Goal: Task Accomplishment & Management: Manage account settings

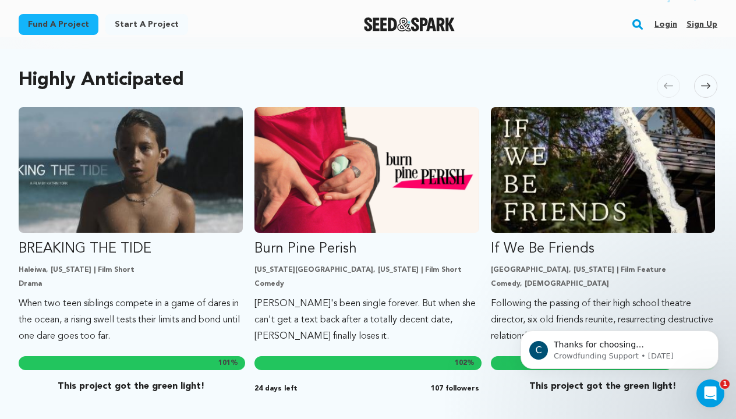
scroll to position [174, 0]
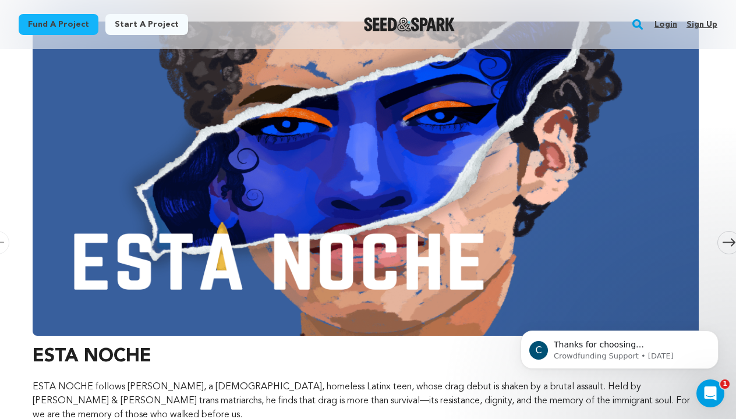
click at [668, 27] on link "Login" at bounding box center [666, 24] width 23 height 19
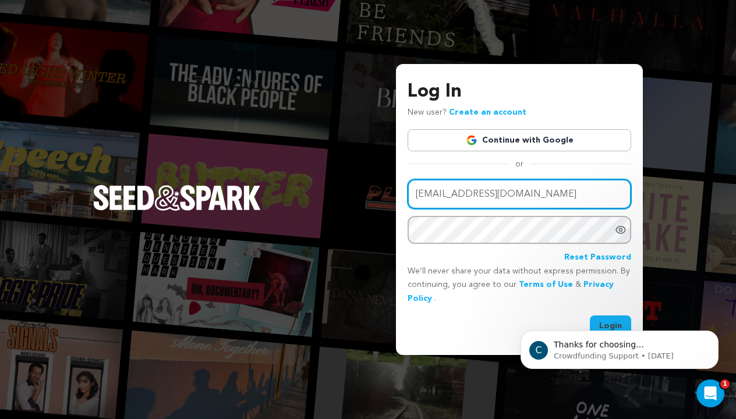
click at [490, 198] on input "dude10kve@gmial.com" at bounding box center [520, 194] width 224 height 30
click at [492, 195] on input "dude10kve@gmial.com" at bounding box center [520, 194] width 224 height 30
type input "dude10kve@gmail.com"
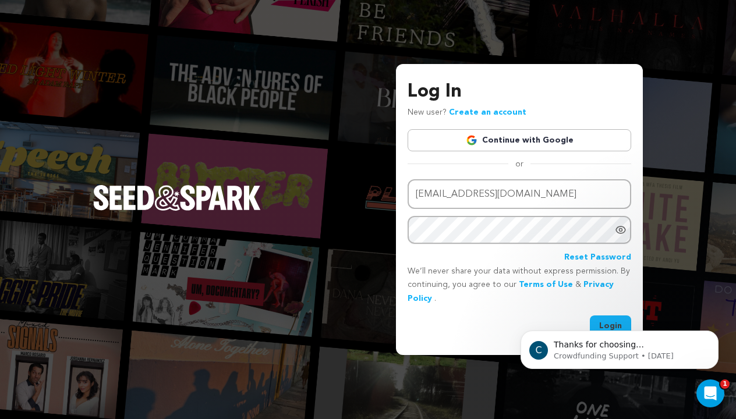
click at [625, 229] on icon "Show password as plain text. Warning: this will display your password on the sc…" at bounding box center [620, 230] width 9 height 7
click at [603, 320] on body "C Thanks for choosing Seed&amp;Spark for your project! If you have any question…" at bounding box center [620, 347] width 224 height 72
click at [600, 321] on body "C Thanks for choosing Seed&amp;Spark for your project! If you have any question…" at bounding box center [620, 347] width 224 height 72
click at [603, 323] on body "C Thanks for choosing Seed&amp;Spark for your project! If you have any question…" at bounding box center [620, 347] width 224 height 72
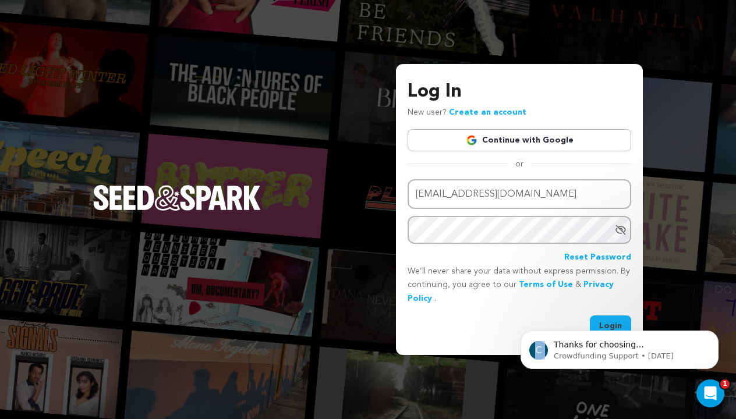
click at [603, 323] on body "C Thanks for choosing Seed&amp;Spark for your project! If you have any question…" at bounding box center [620, 347] width 224 height 72
click at [607, 320] on body "C Thanks for choosing Seed&amp;Spark for your project! If you have any question…" at bounding box center [620, 347] width 224 height 72
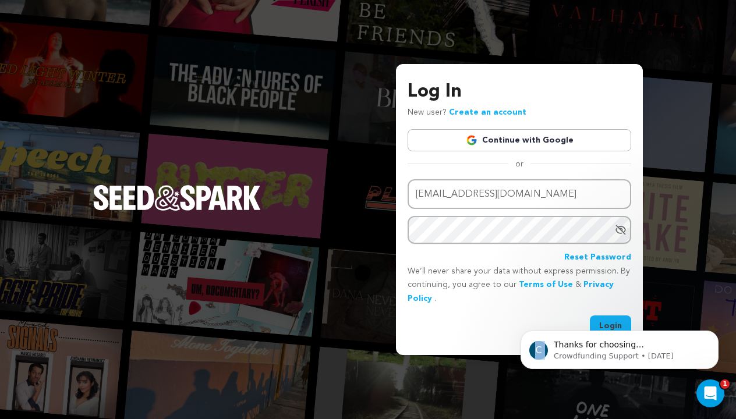
click at [607, 320] on body "C Thanks for choosing Seed&amp;Spark for your project! If you have any question…" at bounding box center [620, 347] width 224 height 72
click at [549, 320] on body "C Thanks for choosing Seed&amp;Spark for your project! If you have any question…" at bounding box center [620, 347] width 224 height 72
click at [711, 332] on button "Dismiss notification" at bounding box center [715, 334] width 15 height 15
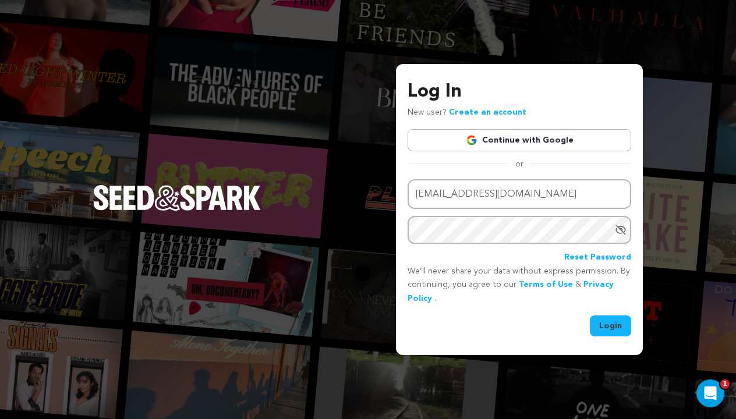
click at [613, 327] on button "Login" at bounding box center [610, 326] width 41 height 21
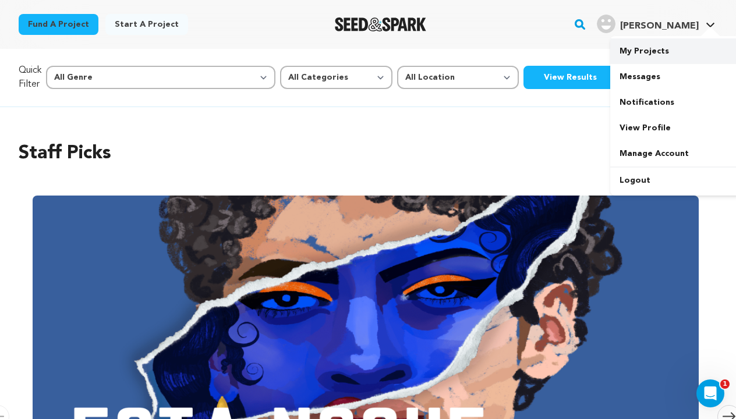
click at [663, 52] on link "My Projects" at bounding box center [675, 51] width 130 height 26
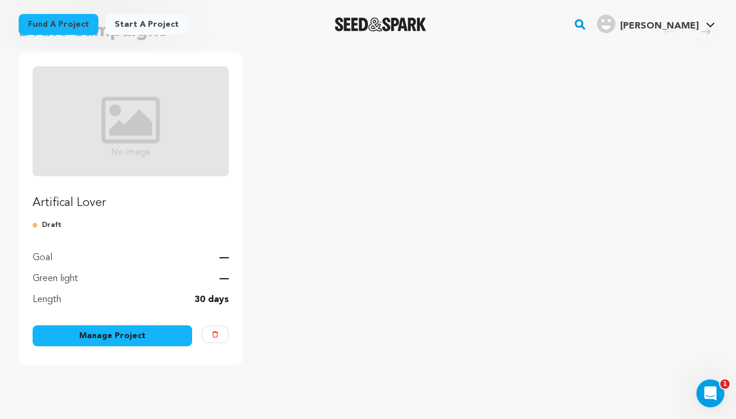
scroll to position [119, 0]
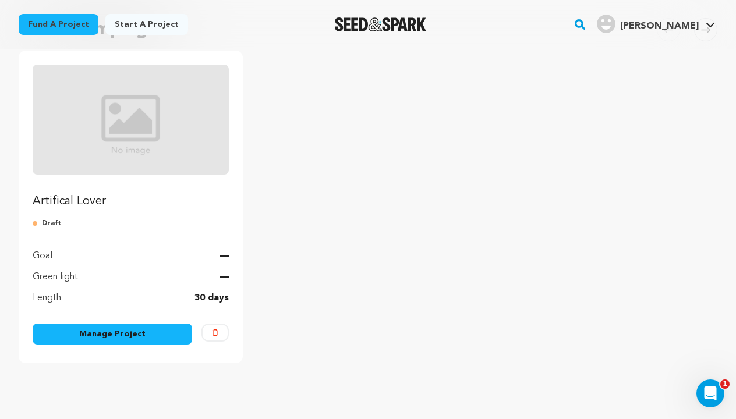
click at [115, 339] on link "Manage Project" at bounding box center [113, 334] width 160 height 21
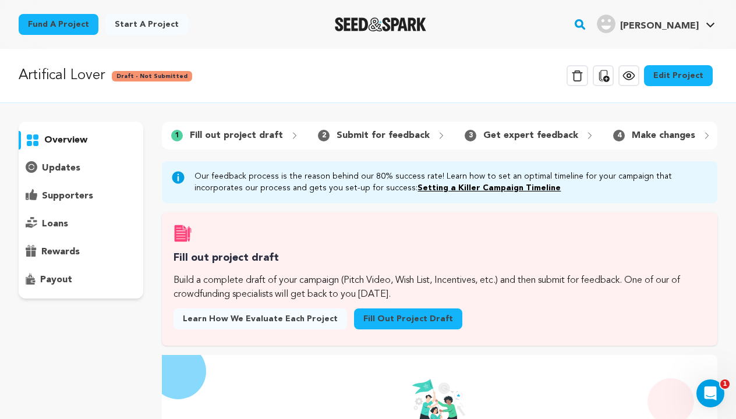
click at [679, 79] on link "Edit Project" at bounding box center [678, 75] width 69 height 21
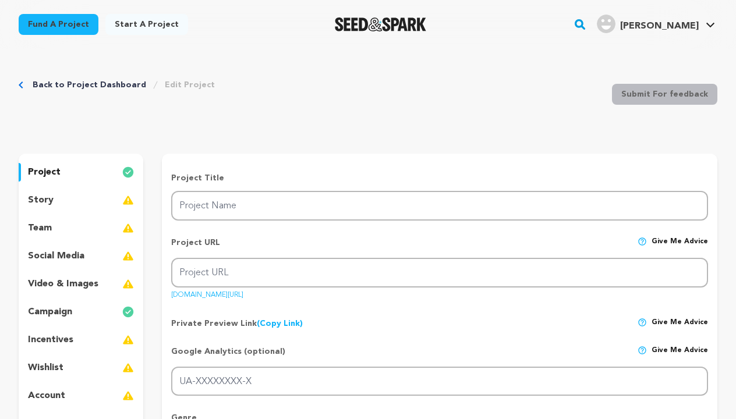
type input "Artifical Lover"
type input "artifical-lover"
type input "Trapped in a virtual dream world by an AI who loves him, a man must decide if t…"
type textarea "In a future where technology can craft the perfect partner what happens to real…"
type textarea "This Short Film expresses the effects of Artificial intelligence that can sway …"
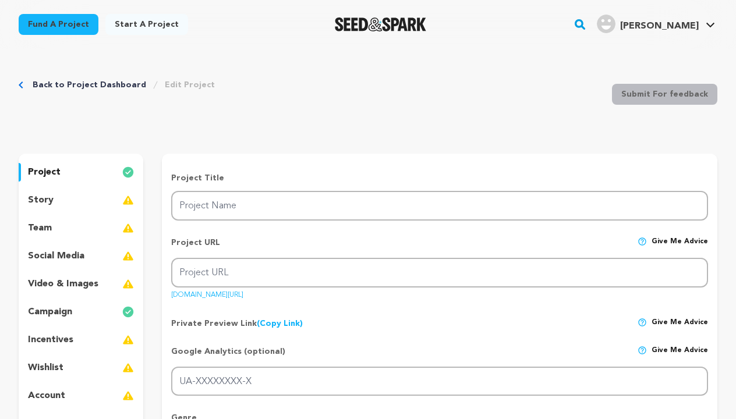
type textarea "Leg-Up Productions"
radio input "true"
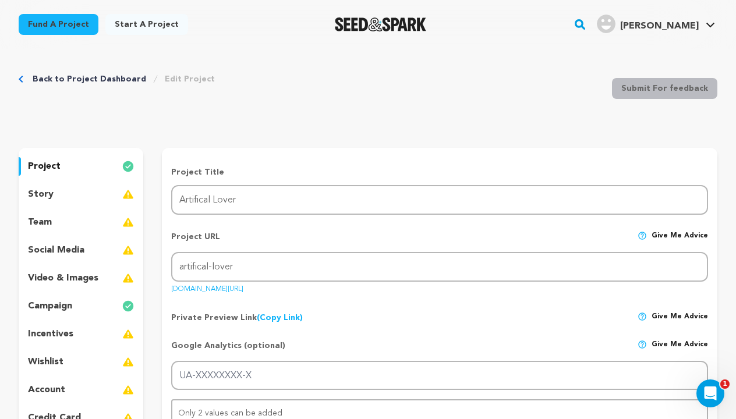
click at [58, 223] on div "team" at bounding box center [81, 222] width 125 height 19
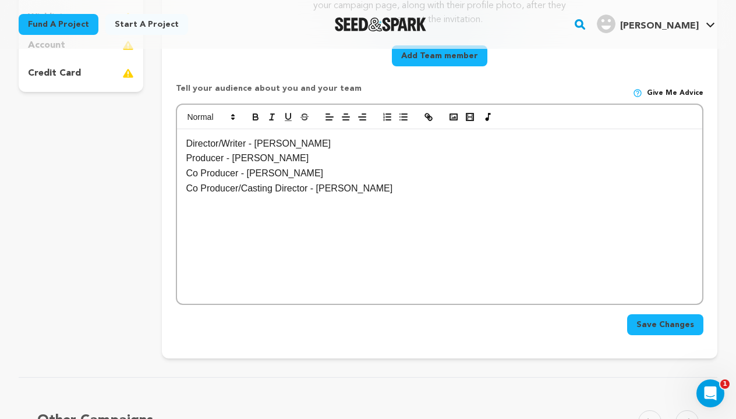
scroll to position [351, 0]
click at [341, 142] on p "Director/Writer - Giovanny Castillo" at bounding box center [440, 143] width 508 height 15
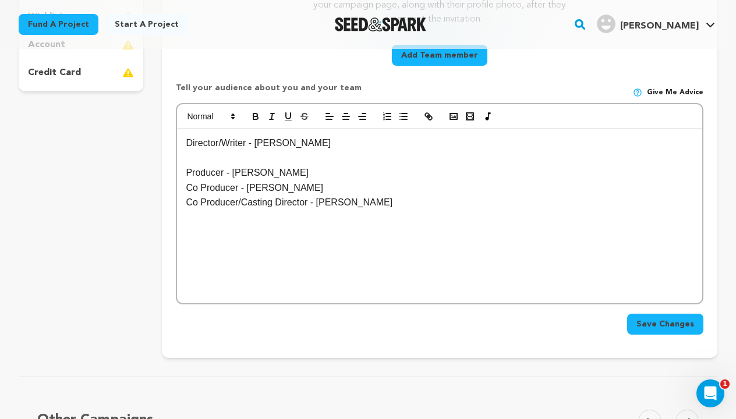
click at [298, 168] on p "Producer - Keith Valencia" at bounding box center [440, 172] width 508 height 15
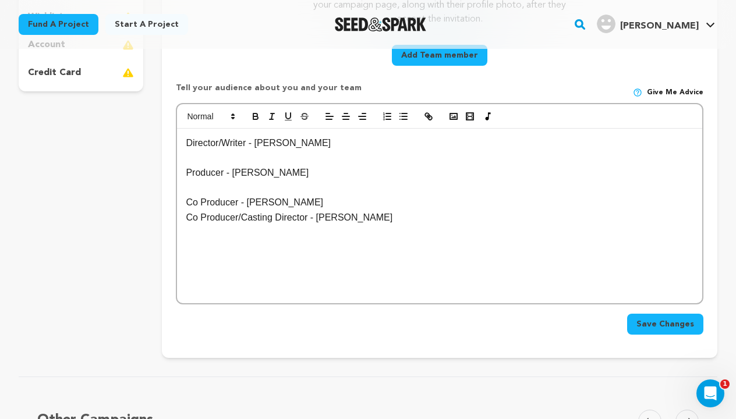
click at [306, 202] on p "Co Producer - Gray Coleman" at bounding box center [440, 202] width 508 height 15
drag, startPoint x: 337, startPoint y: 143, endPoint x: 196, endPoint y: 137, distance: 141.1
click at [196, 137] on p "Director/Writer - Giovanny Castillo" at bounding box center [440, 143] width 508 height 15
click at [330, 142] on p "Director/Writer - Giovanny Castillo" at bounding box center [440, 143] width 508 height 15
drag, startPoint x: 336, startPoint y: 142, endPoint x: 172, endPoint y: 139, distance: 164.3
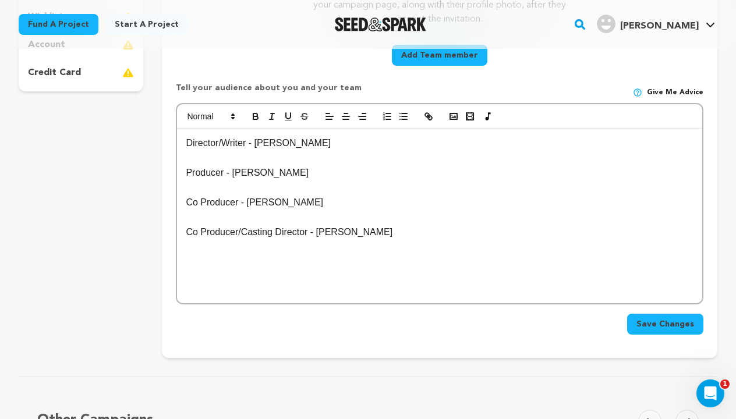
click at [172, 140] on div "Crew up your campaign! Invite your team members with the email address they use…" at bounding box center [440, 81] width 556 height 556
click at [259, 121] on icon "button" at bounding box center [255, 116] width 10 height 10
drag, startPoint x: 301, startPoint y: 175, endPoint x: 179, endPoint y: 169, distance: 121.9
click at [179, 169] on div "Director/Writer - Giovanny Castillo Producer - Keith Valencia Co Producer - Gra…" at bounding box center [439, 216] width 525 height 175
click at [262, 115] on button "button" at bounding box center [256, 116] width 16 height 14
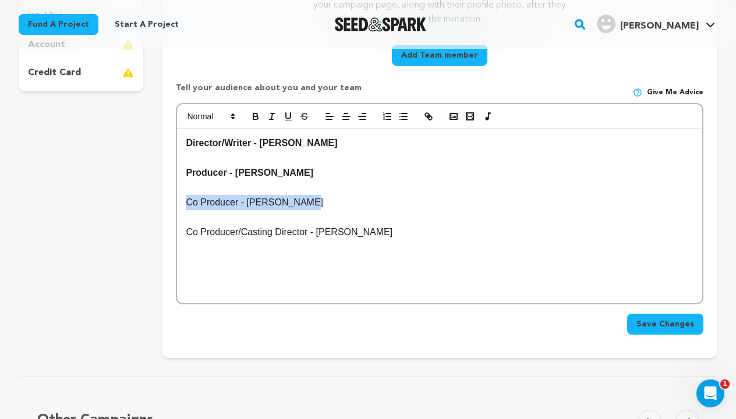
drag, startPoint x: 324, startPoint y: 197, endPoint x: 173, endPoint y: 199, distance: 150.8
click at [173, 199] on div "Crew up your campaign! Invite your team members with the email address they use…" at bounding box center [440, 81] width 556 height 556
click at [252, 119] on icon "button" at bounding box center [255, 116] width 10 height 10
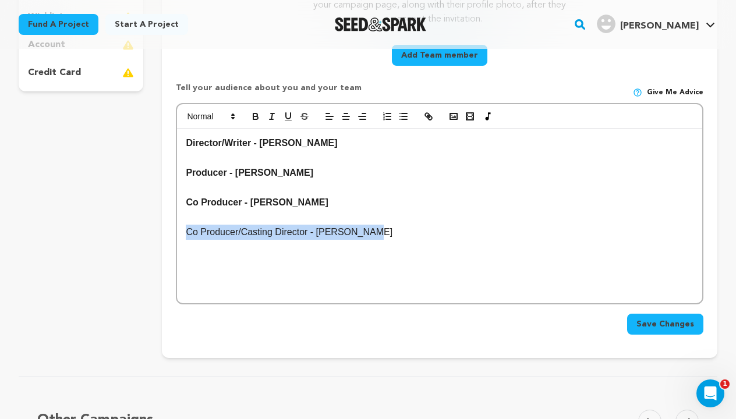
drag, startPoint x: 380, startPoint y: 229, endPoint x: 177, endPoint y: 225, distance: 203.3
click at [177, 225] on div "Director/Writer - Giovanny Castillo Producer - Keith Valencia Co Producer - Gra…" at bounding box center [439, 216] width 525 height 175
click at [256, 123] on button "button" at bounding box center [256, 116] width 16 height 14
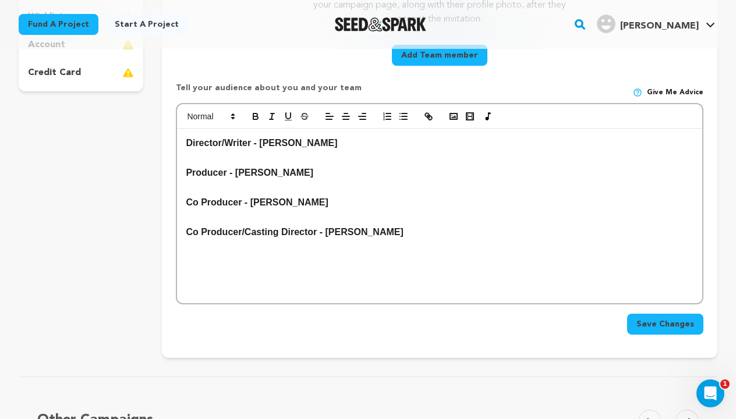
click at [347, 147] on p "Director/Writer - [PERSON_NAME]" at bounding box center [440, 143] width 508 height 15
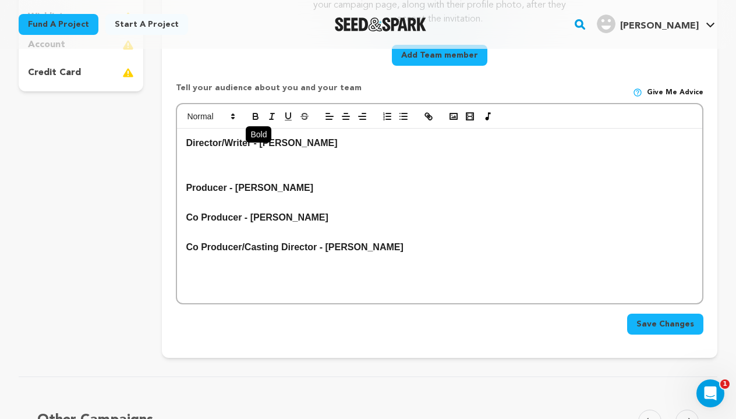
click at [255, 115] on icon "button" at bounding box center [255, 116] width 10 height 10
click at [256, 118] on icon "button" at bounding box center [255, 116] width 10 height 10
click at [416, 160] on strong "Giovanny Castillo is a Director and Cinematography" at bounding box center [301, 158] width 230 height 10
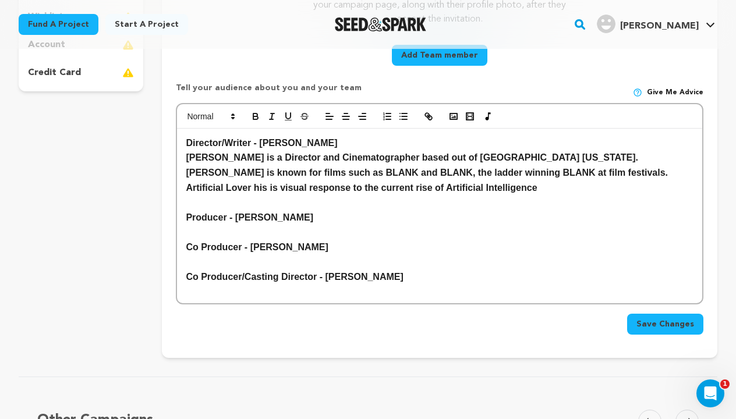
click at [371, 186] on p "Giovanny Castillo is a Director and Cinematographer based out of Houston Texas.…" at bounding box center [440, 172] width 508 height 45
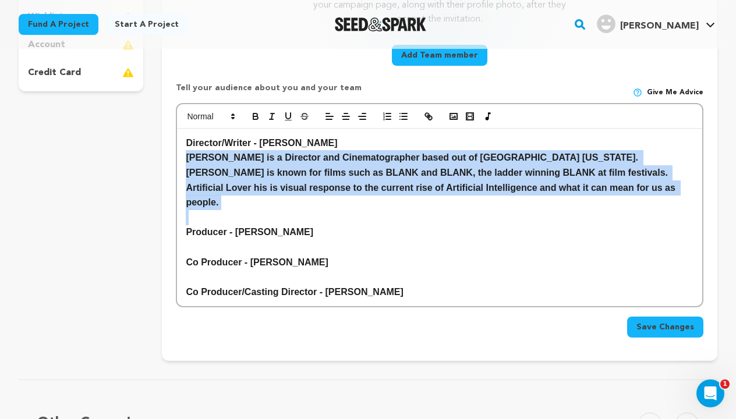
drag, startPoint x: 556, startPoint y: 195, endPoint x: 182, endPoint y: 159, distance: 375.0
click at [182, 159] on div "Director/Writer - Giovanny Castillo Giovanny Castillo is a Director and Cinemat…" at bounding box center [439, 218] width 525 height 178
click at [256, 117] on icon "button" at bounding box center [255, 117] width 5 height 3
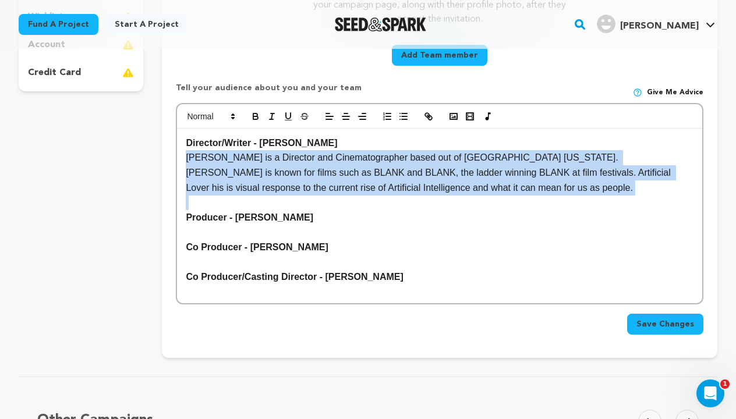
click at [457, 192] on p "[PERSON_NAME] is a Director and Cinematographer based out of [GEOGRAPHIC_DATA] …" at bounding box center [440, 172] width 508 height 45
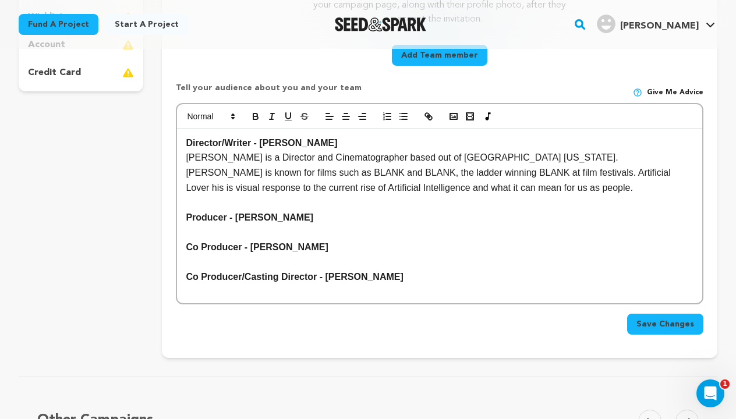
click at [317, 218] on p "Producer - [PERSON_NAME]" at bounding box center [440, 217] width 508 height 15
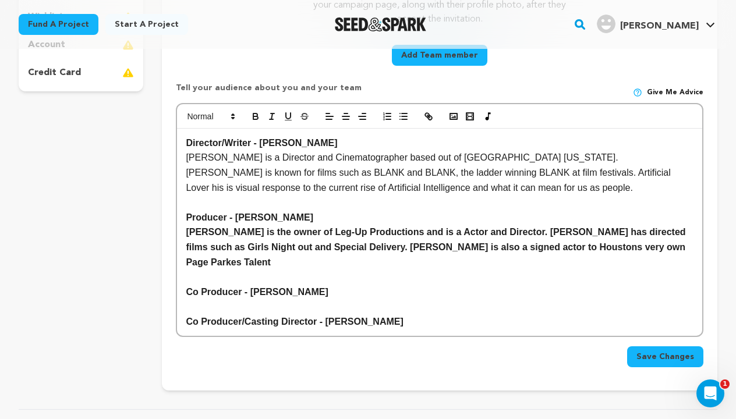
click at [447, 228] on strong "Keith Valencia is the owner of Leg-Up Productions and is a Actor and Director. …" at bounding box center [437, 247] width 503 height 40
click at [659, 246] on p "Keith Valencia is the owner of Leg-Up Productions and is an Actor and Director.…" at bounding box center [440, 247] width 508 height 45
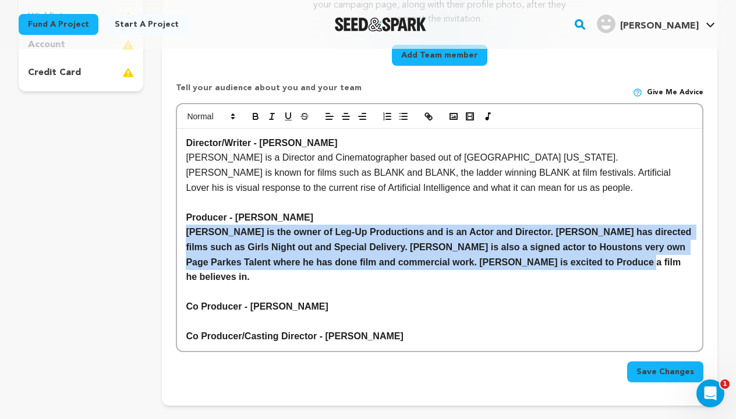
drag, startPoint x: 585, startPoint y: 260, endPoint x: 179, endPoint y: 229, distance: 407.2
click at [179, 229] on div "Director/Writer - Giovanny Castillo Giovanny Castillo is a Director and Cinemat…" at bounding box center [439, 240] width 525 height 222
click at [259, 114] on icon "button" at bounding box center [255, 116] width 10 height 10
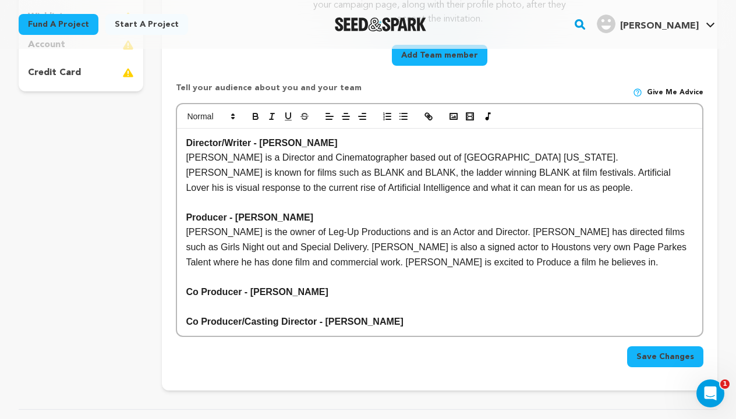
click at [497, 256] on p "Keith Valencia is the owner of Leg-Up Productions and is an Actor and Director.…" at bounding box center [440, 247] width 508 height 45
click at [690, 246] on p "Keith Valencia is the owner of Leg-Up Productions and is an Actor and Director.…" at bounding box center [440, 247] width 508 height 45
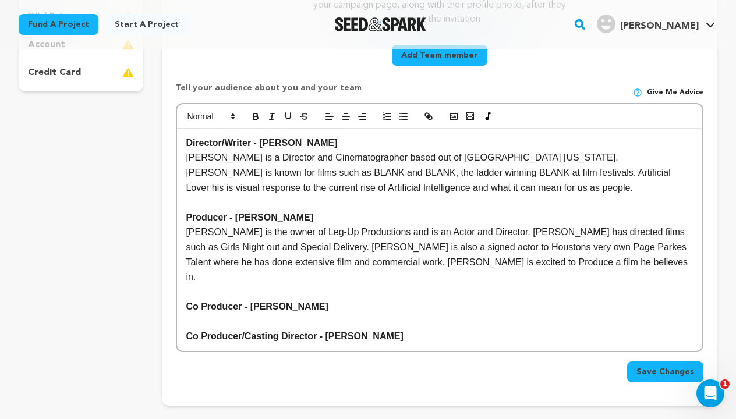
click at [572, 262] on p "[PERSON_NAME] is the owner of Leg-Up Productions and is an Actor and Director. …" at bounding box center [440, 254] width 508 height 59
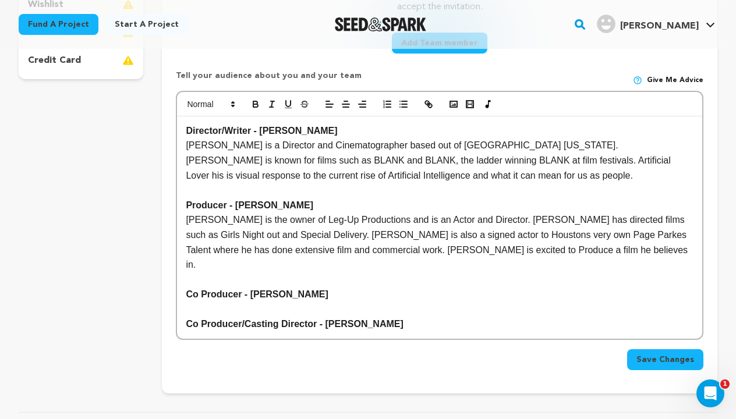
scroll to position [364, 0]
click at [333, 287] on p "Co Producer - [PERSON_NAME]" at bounding box center [440, 294] width 508 height 15
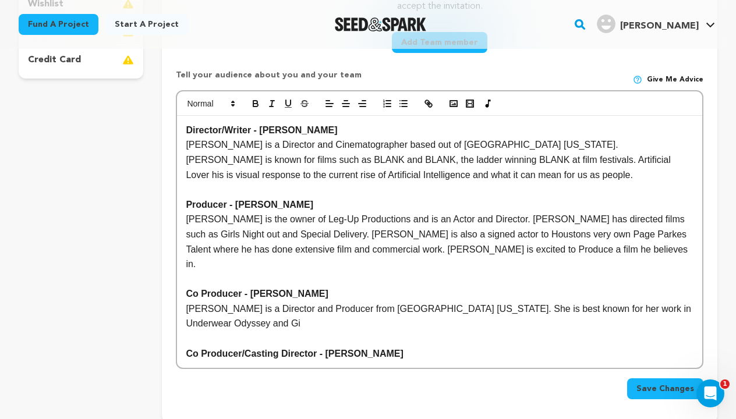
click at [558, 302] on p "Gray Coleman is a Director and Producer from Houston Texas. She is best known f…" at bounding box center [440, 317] width 508 height 30
click at [256, 306] on p "Gray Coleman is a Director and Producer from Houston Texas. She is best known f…" at bounding box center [440, 317] width 508 height 30
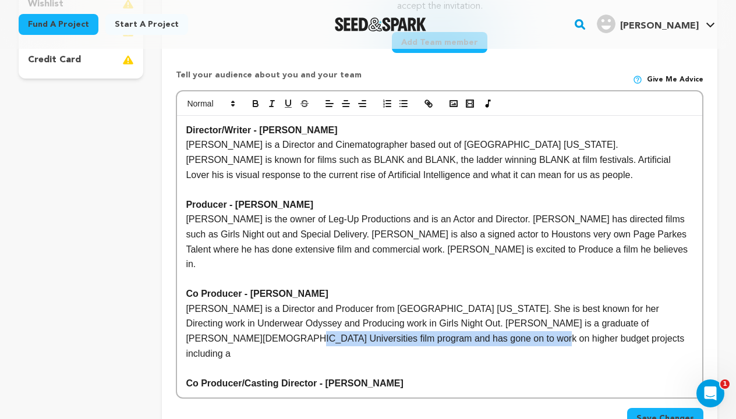
drag, startPoint x: 431, startPoint y: 320, endPoint x: 181, endPoint y: 320, distance: 250.4
click at [181, 320] on div "Director/Writer - Giovanny Castillo Giovanny Castillo is a Director and Cinemat…" at bounding box center [439, 257] width 525 height 282
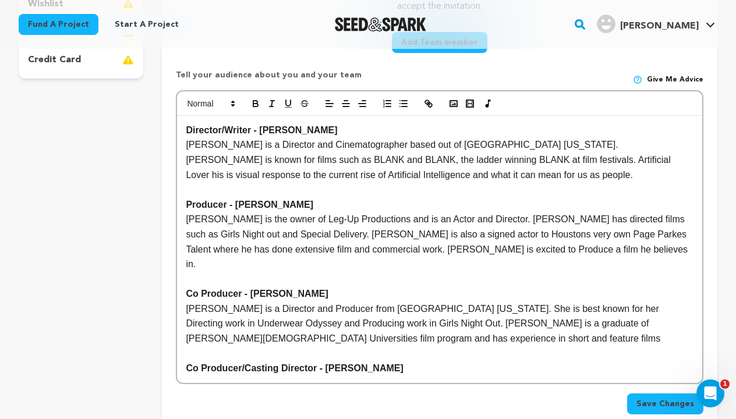
click at [286, 322] on p "Gray Coleman is a Director and Producer from Houston Texas. She is best known f…" at bounding box center [440, 324] width 508 height 45
click at [376, 319] on p "Gray Coleman is a Director and Producer from Houston Texas. She is best known f…" at bounding box center [440, 324] width 508 height 45
click at [379, 319] on p "Gray Coleman is a Director and Producer from Houston Texas. She is best known f…" at bounding box center [440, 324] width 508 height 45
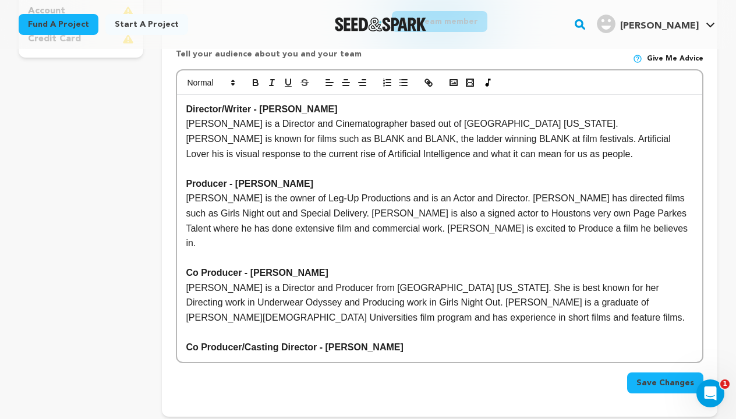
scroll to position [387, 0]
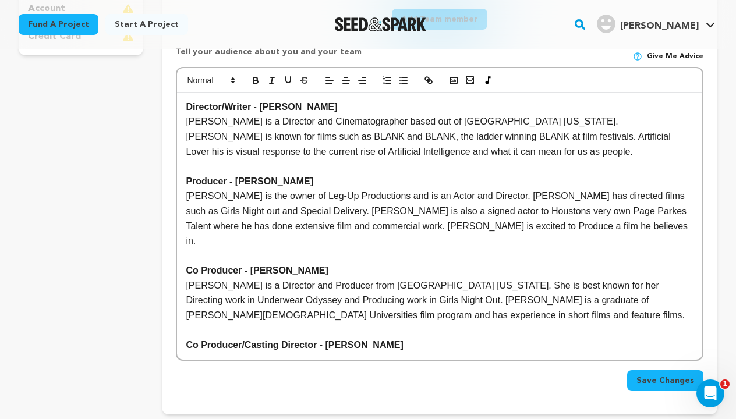
click at [390, 338] on p "Co Producer/Casting Director - [PERSON_NAME]" at bounding box center [440, 345] width 508 height 15
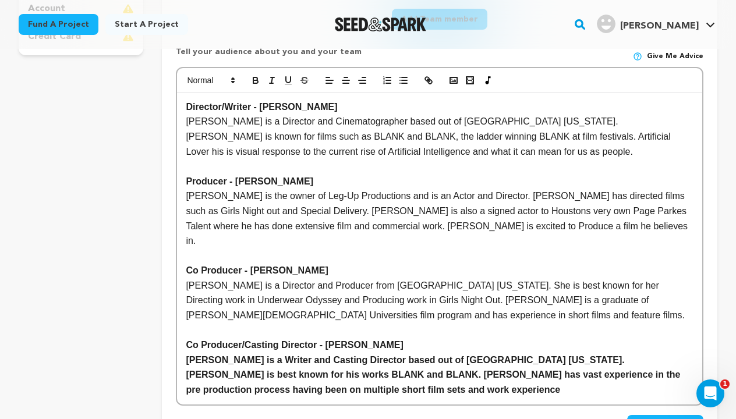
click at [321, 369] on p "Bryce Smink is a Writer and Casting Director based out of Houston Texas. Bryce …" at bounding box center [440, 375] width 508 height 45
click at [247, 370] on strong "Bryce Smink is a Writer and Casting Director based out of Houston Texas. Bryce …" at bounding box center [434, 375] width 497 height 40
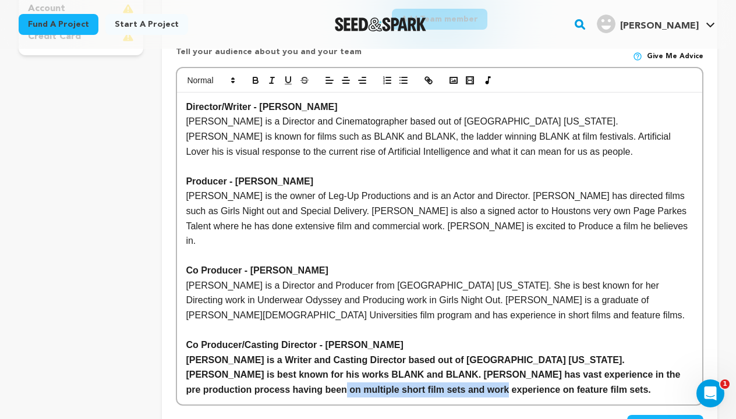
drag, startPoint x: 392, startPoint y: 369, endPoint x: 230, endPoint y: 372, distance: 161.9
click at [230, 372] on strong "Bryce Smink is a Writer and Casting Director based out of Houston Texas. Bryce …" at bounding box center [434, 375] width 497 height 40
drag, startPoint x: 387, startPoint y: 367, endPoint x: 210, endPoint y: 367, distance: 176.5
click at [209, 367] on strong "Bryce Smink is a Writer and Casting Director based out of Houston Texas. Bryce …" at bounding box center [434, 382] width 497 height 55
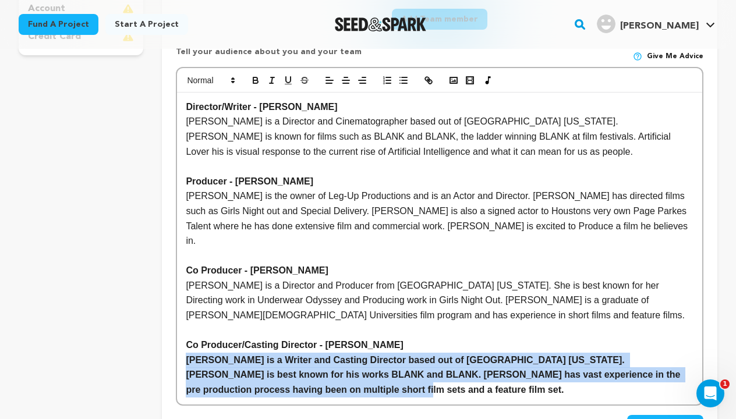
drag, startPoint x: 313, startPoint y: 373, endPoint x: 181, endPoint y: 336, distance: 136.8
click at [181, 336] on div "Director/Writer - Giovanny Castillo Giovanny Castillo is a Director and Cinemat…" at bounding box center [439, 249] width 525 height 312
click at [259, 77] on icon "button" at bounding box center [255, 80] width 10 height 10
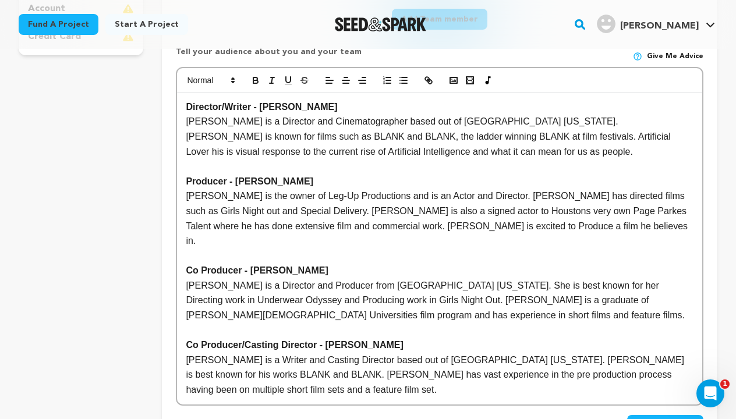
click at [235, 372] on p "Bryce Smink is a Writer and Casting Director based out of Houston Texas. Bryce …" at bounding box center [440, 375] width 508 height 45
click at [277, 369] on p "Bryce Smink is a Writer and Casting Director based out of Houston Texas. Bryce …" at bounding box center [440, 375] width 508 height 45
click at [414, 364] on p "Bryce Smink is a Writer and Casting Director based out of Houston Texas. Bryce …" at bounding box center [440, 375] width 508 height 45
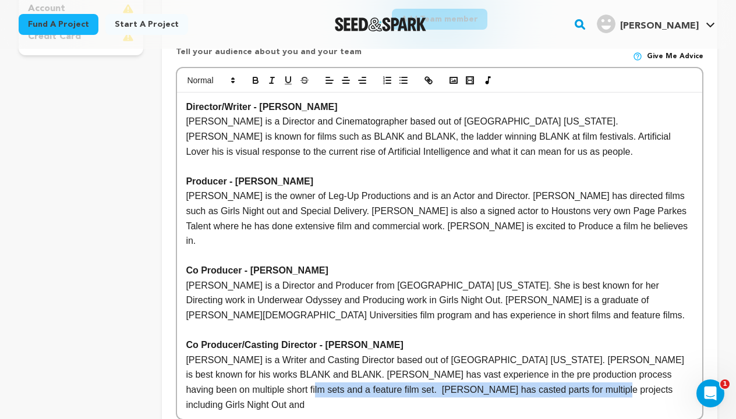
drag, startPoint x: 538, startPoint y: 371, endPoint x: 227, endPoint y: 370, distance: 311.0
click at [227, 371] on p "Bryce Smink is a Writer and Casting Director based out of Houston Texas. Bryce …" at bounding box center [440, 382] width 508 height 59
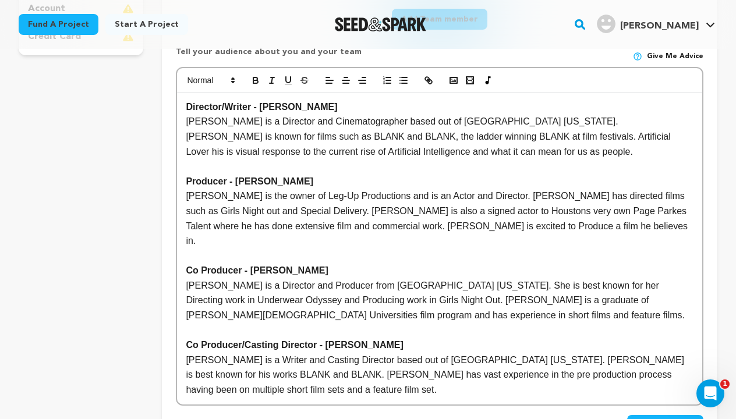
click at [459, 355] on p "Bryce Smink is a Writer and Casting Director based out of Houston Texas. Bryce …" at bounding box center [440, 375] width 508 height 45
click at [423, 356] on p "Bryce Smink is a Writer and Casting Director based out of Houston Texas. Bryce …" at bounding box center [440, 375] width 508 height 45
click at [371, 369] on p "Bryce Smink is a Writer and Casting Director based out of Houston Texas. Bryce …" at bounding box center [440, 375] width 508 height 45
click at [217, 355] on p "Bryce Smink is a Writer and Casting Director based out of Houston Texas. Bryce …" at bounding box center [440, 375] width 508 height 45
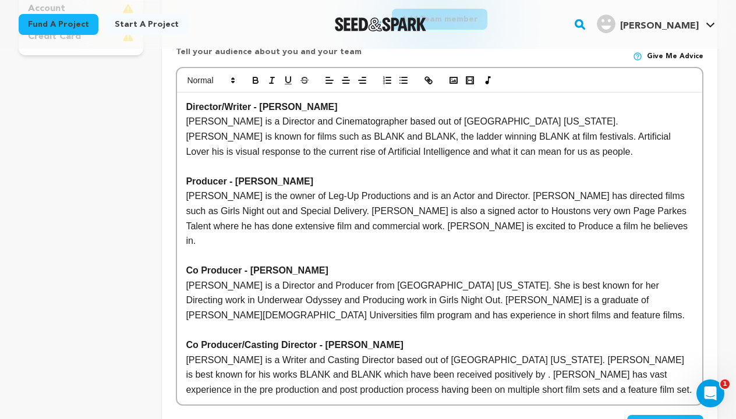
click at [386, 355] on p "Bryce Smink is a Writer and Casting Director based out of Houston Texas. Bryce …" at bounding box center [440, 375] width 508 height 45
click at [385, 354] on p "Bryce Smink is a Writer and Casting Director based out of Houston Texas. Bryce …" at bounding box center [440, 375] width 508 height 45
click at [546, 367] on p "Bryce Smink is a Writer and Casting Director based out of Houston Texas. Bryce …" at bounding box center [440, 382] width 508 height 59
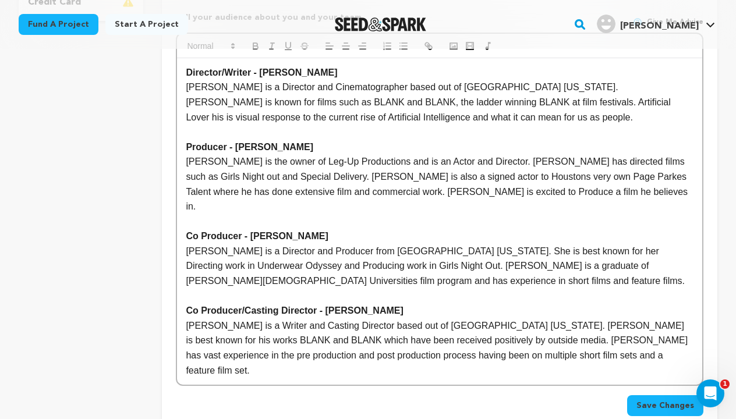
scroll to position [443, 0]
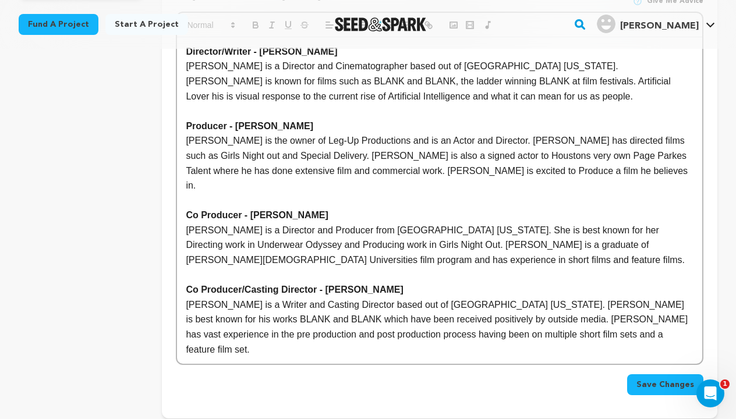
click at [638, 374] on button "Save Changes" at bounding box center [665, 384] width 76 height 21
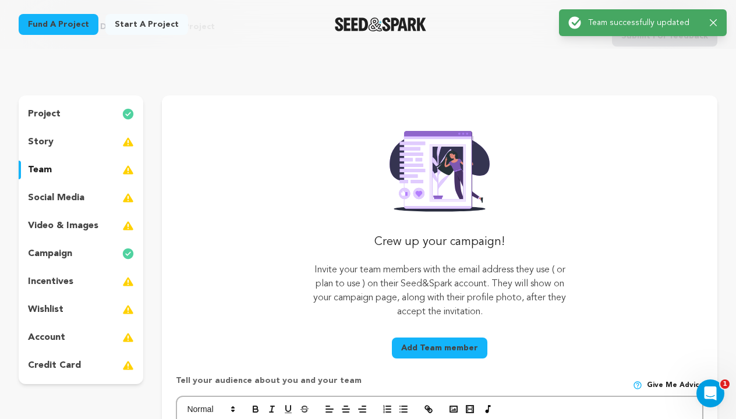
scroll to position [0, 0]
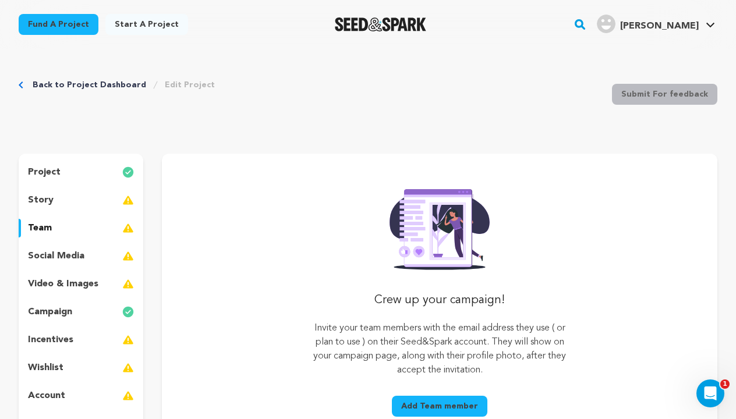
click at [79, 256] on p "social media" at bounding box center [56, 256] width 56 height 14
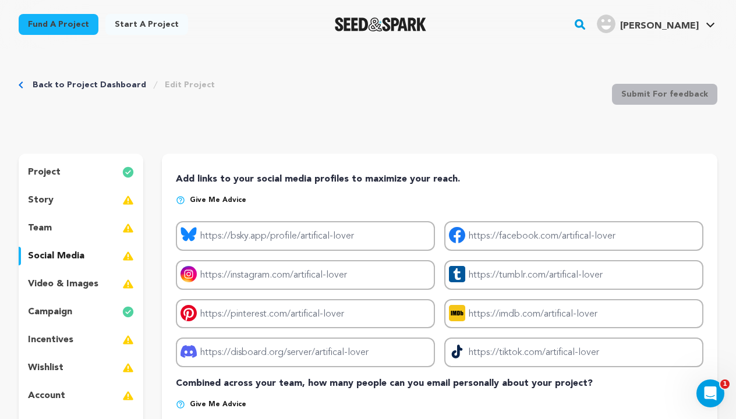
click at [86, 232] on div "team" at bounding box center [81, 228] width 125 height 19
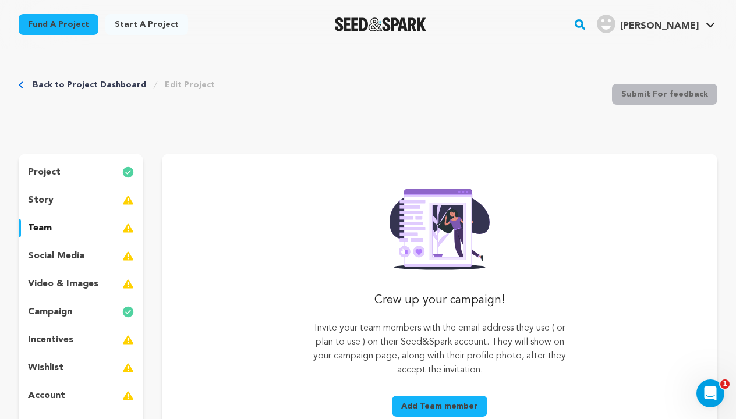
click at [67, 253] on p "social media" at bounding box center [56, 256] width 56 height 14
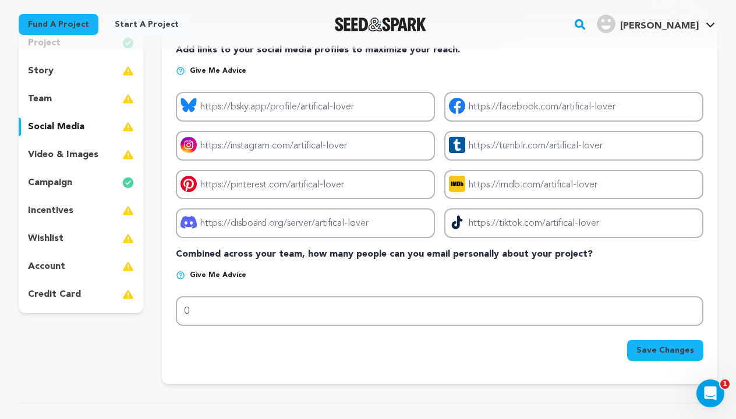
scroll to position [133, 0]
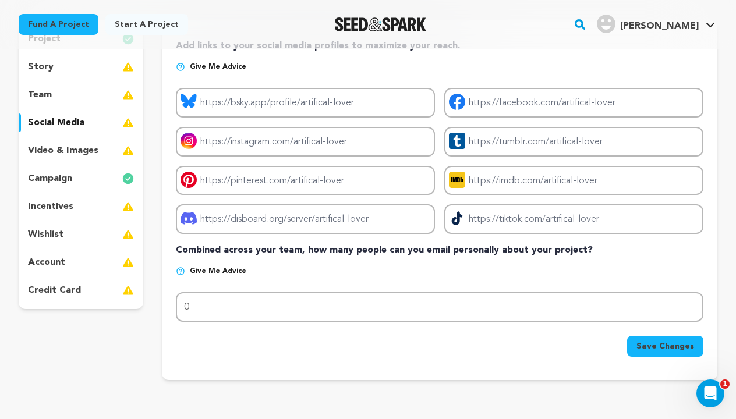
click at [51, 156] on p "video & images" at bounding box center [63, 151] width 70 height 14
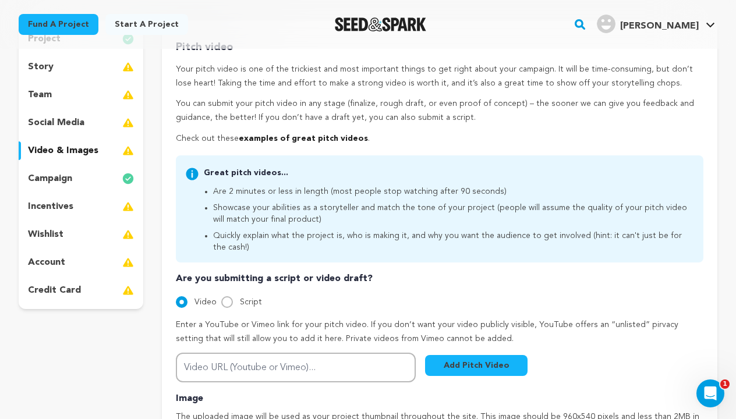
click at [71, 207] on p "incentives" at bounding box center [50, 207] width 45 height 14
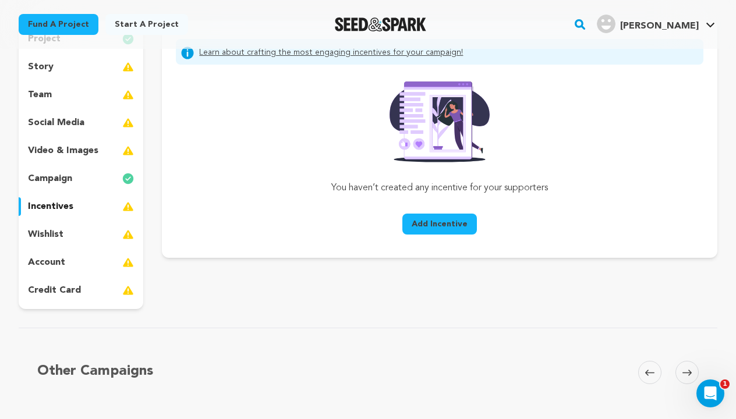
click at [444, 227] on span "Add Incentive" at bounding box center [440, 224] width 56 height 12
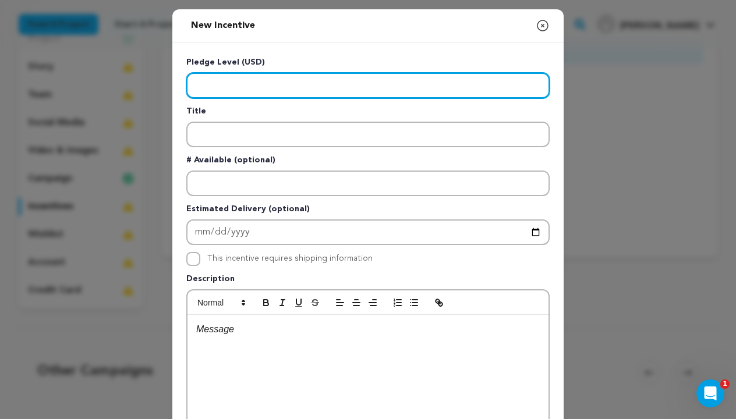
click at [253, 86] on input "Enter level" at bounding box center [367, 86] width 363 height 26
type input "500"
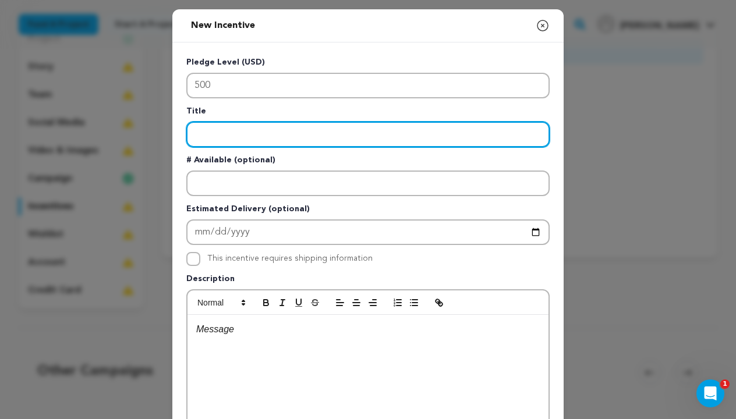
click at [234, 133] on input "Enter title" at bounding box center [367, 135] width 363 height 26
type input "Cook Out With Crew"
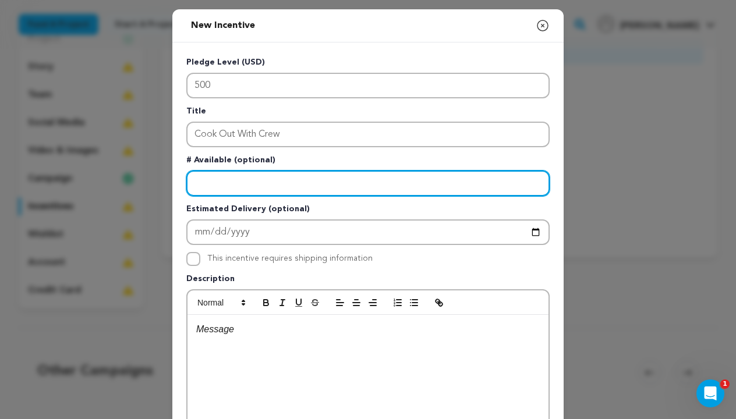
click at [218, 188] on input "Enter number available" at bounding box center [367, 184] width 363 height 26
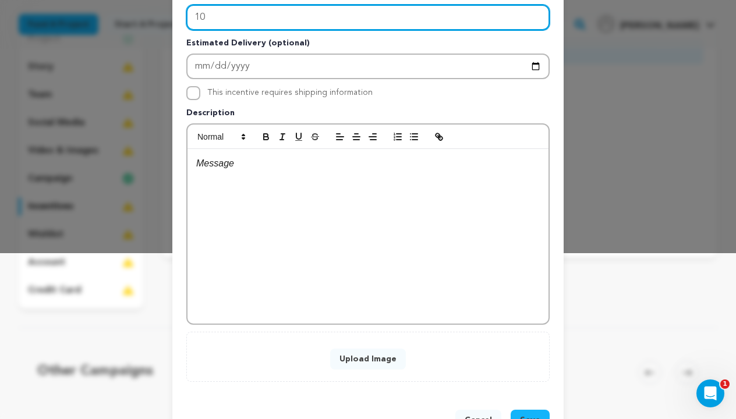
scroll to position [122, 0]
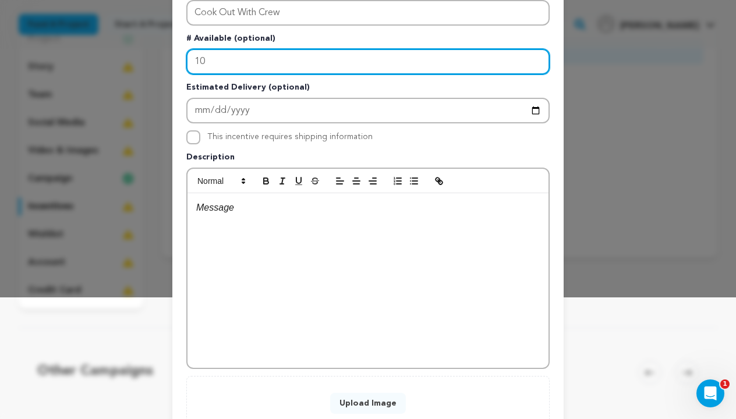
type input "10"
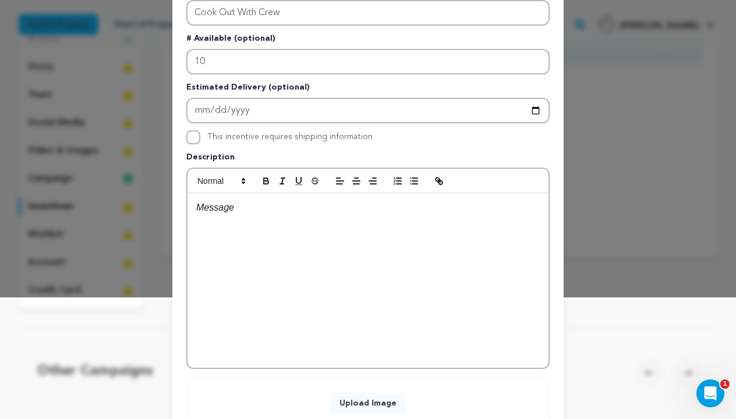
click at [235, 215] on div at bounding box center [368, 280] width 361 height 175
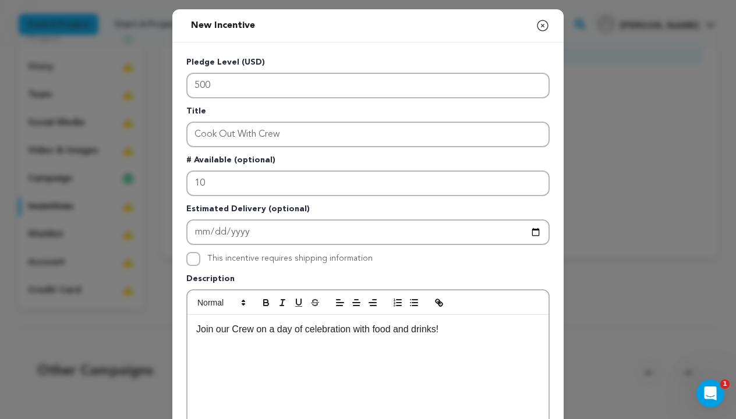
scroll to position [0, 0]
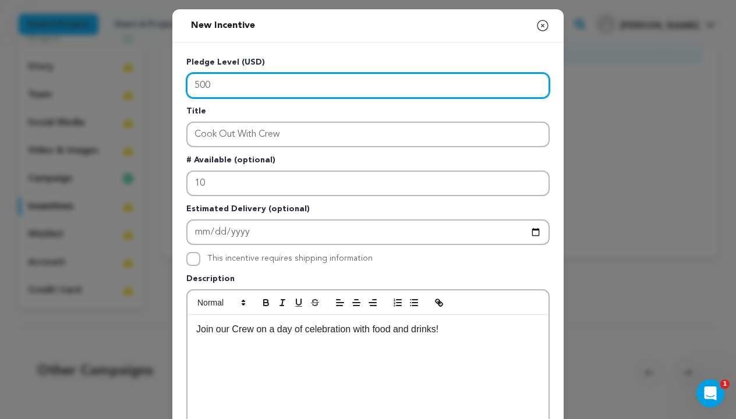
click at [228, 88] on input "500" at bounding box center [367, 86] width 363 height 26
type input "5"
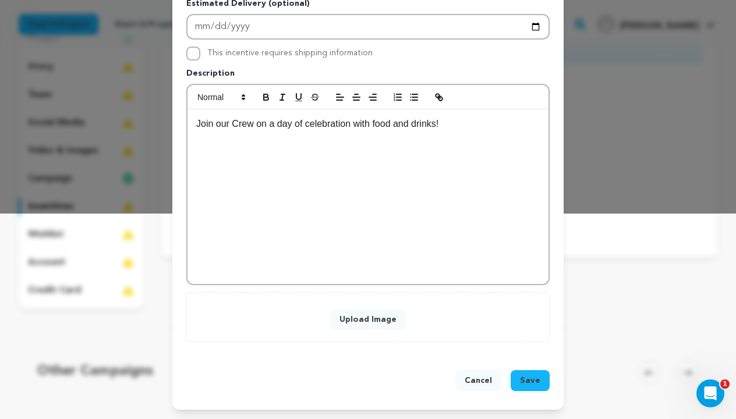
scroll to position [206, 0]
type input "200"
click at [528, 385] on span "Save" at bounding box center [530, 381] width 20 height 12
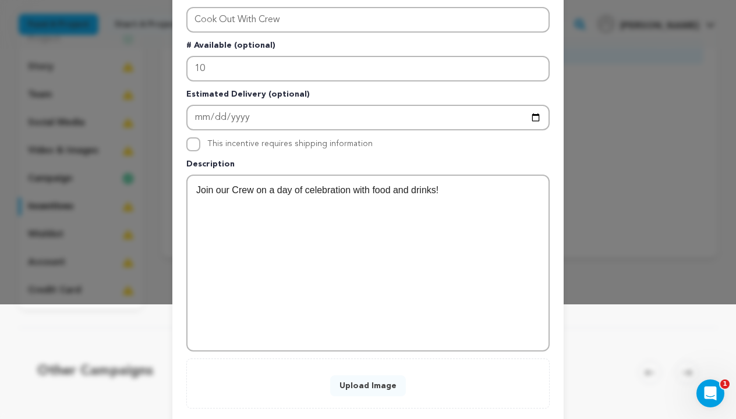
scroll to position [118, 0]
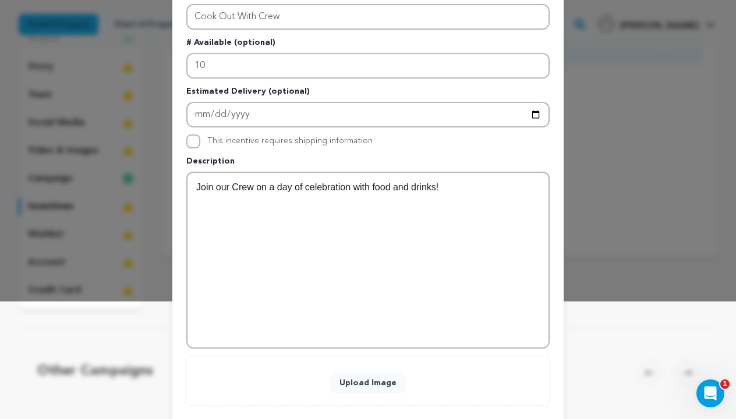
click at [363, 385] on button "Upload Image" at bounding box center [368, 383] width 76 height 21
click at [355, 380] on button "Upload Image" at bounding box center [368, 383] width 76 height 21
click at [369, 376] on button "Upload Image" at bounding box center [368, 383] width 76 height 21
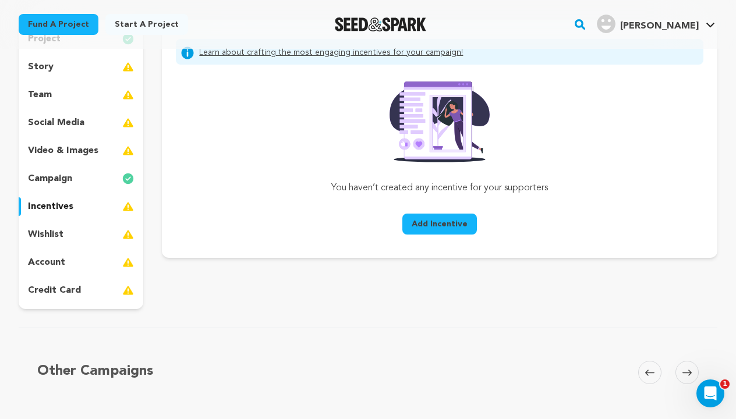
click at [442, 225] on span "Add Incentive" at bounding box center [440, 224] width 56 height 12
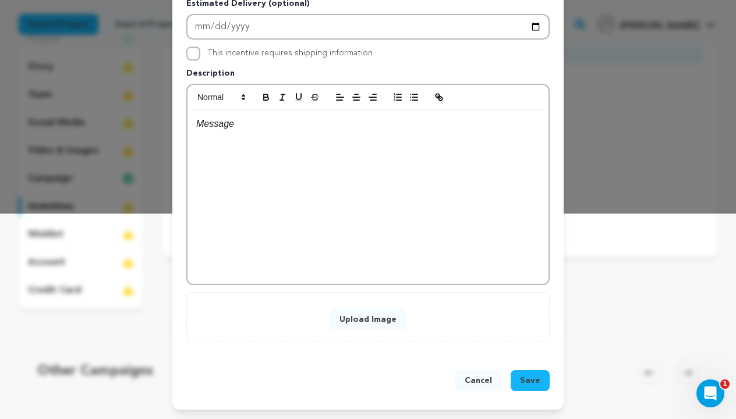
scroll to position [206, 0]
click at [367, 316] on button "Upload Image" at bounding box center [368, 319] width 76 height 21
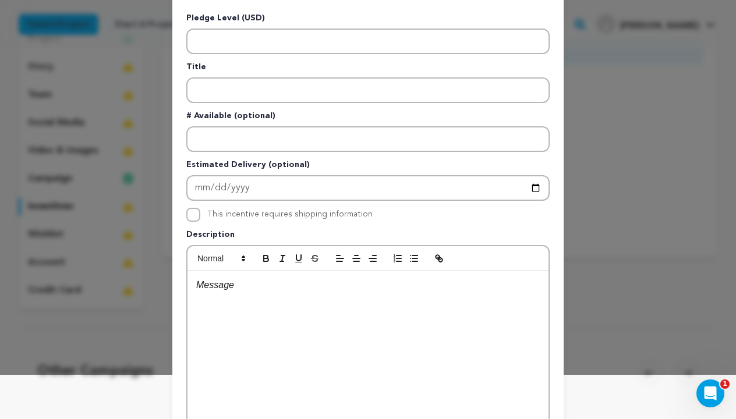
scroll to position [34, 0]
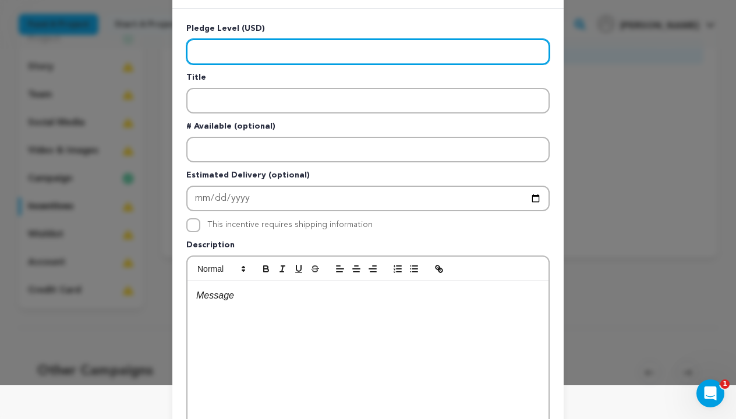
click at [245, 52] on input "Enter level" at bounding box center [367, 52] width 363 height 26
type input "200"
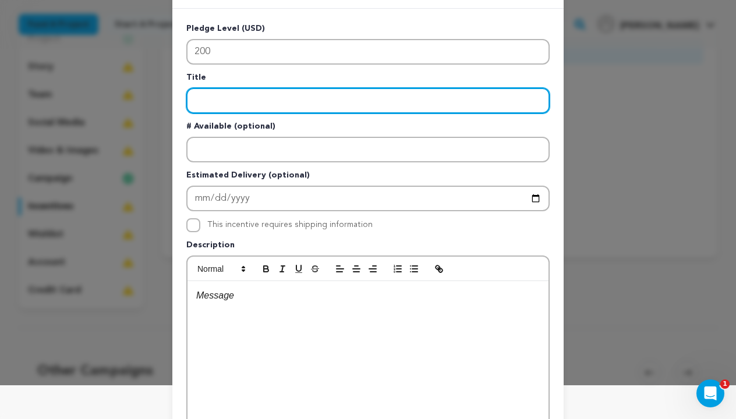
click at [218, 100] on input "Enter title" at bounding box center [367, 101] width 363 height 26
type input "Cook Out With the Crew"
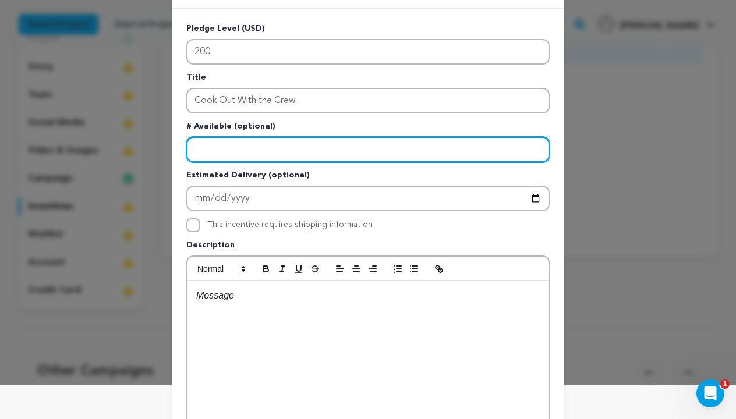
click at [209, 149] on input "Enter number available" at bounding box center [367, 150] width 363 height 26
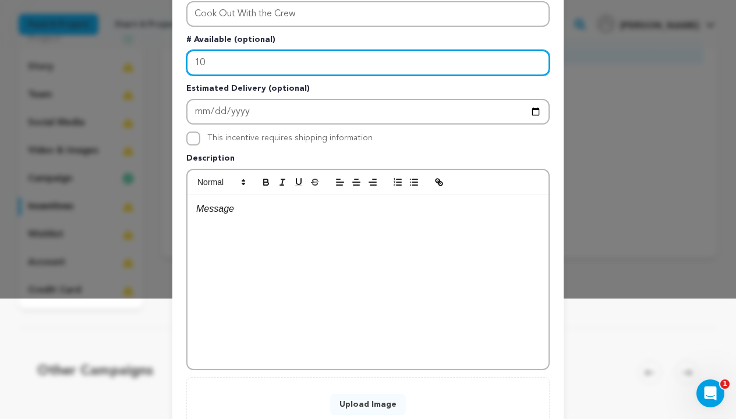
scroll to position [148, 0]
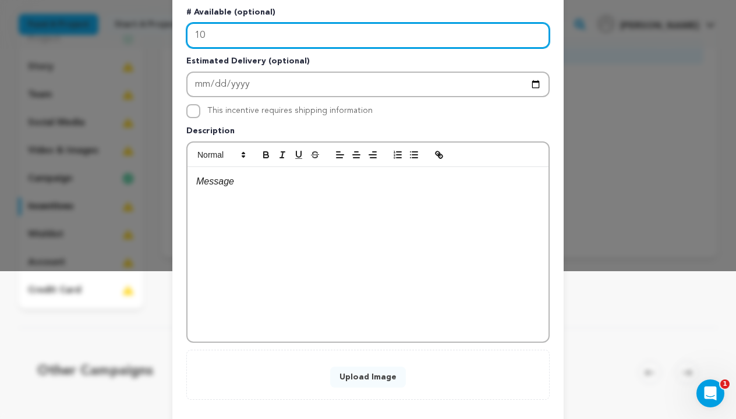
type input "10"
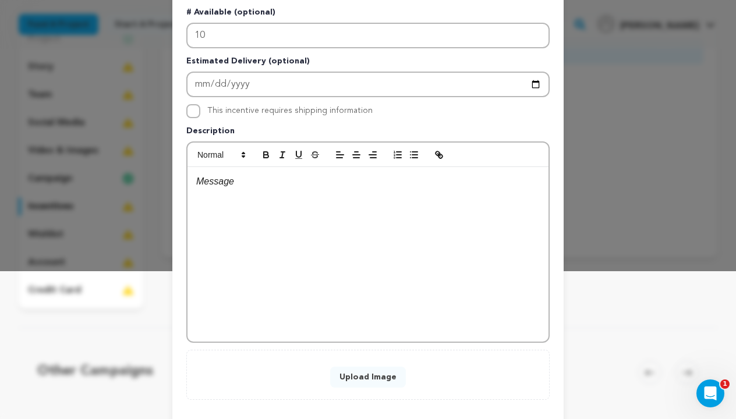
click at [252, 189] on p at bounding box center [368, 181] width 344 height 15
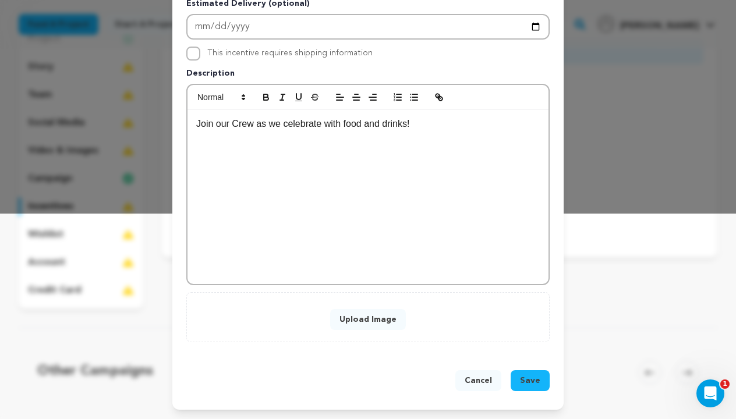
scroll to position [206, 0]
click at [342, 326] on button "Upload Image" at bounding box center [368, 319] width 76 height 21
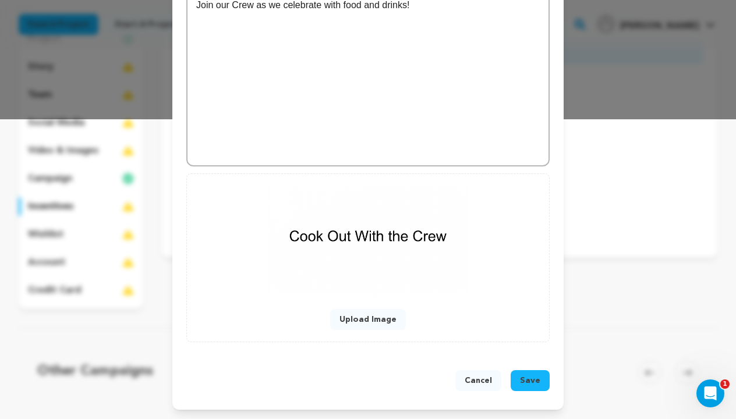
scroll to position [300, 0]
click at [527, 379] on span "Save" at bounding box center [530, 381] width 20 height 12
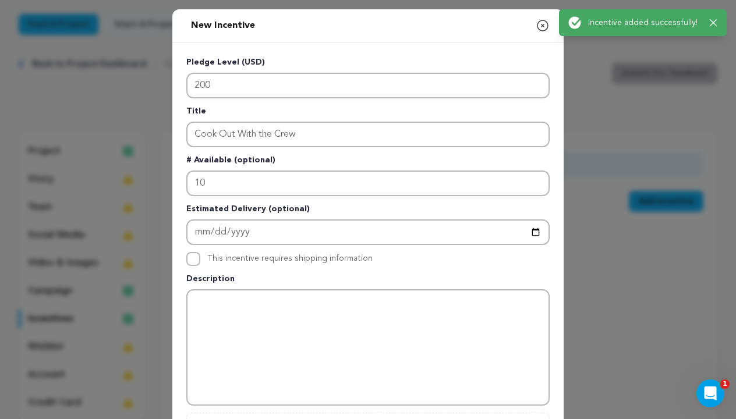
scroll to position [0, 0]
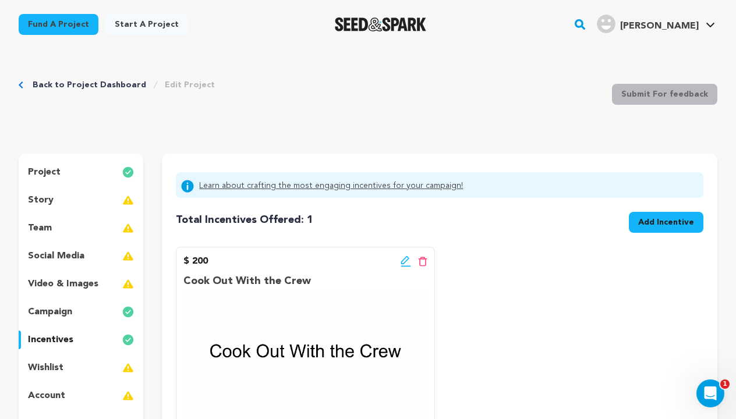
click at [658, 227] on span "Add Incentive" at bounding box center [666, 223] width 56 height 12
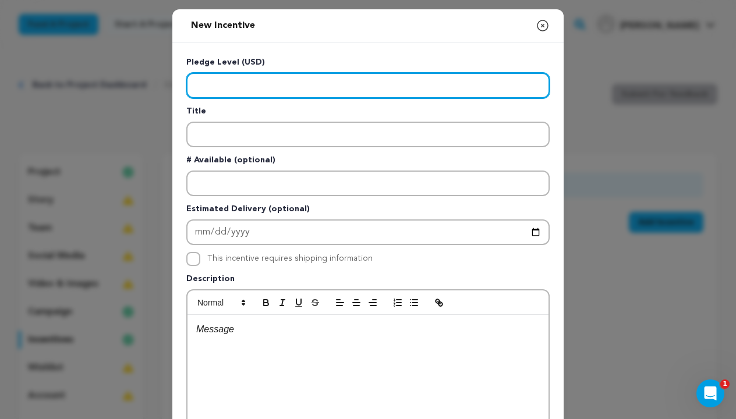
click at [362, 93] on input "Enter level" at bounding box center [367, 86] width 363 height 26
type input "7"
type input "500"
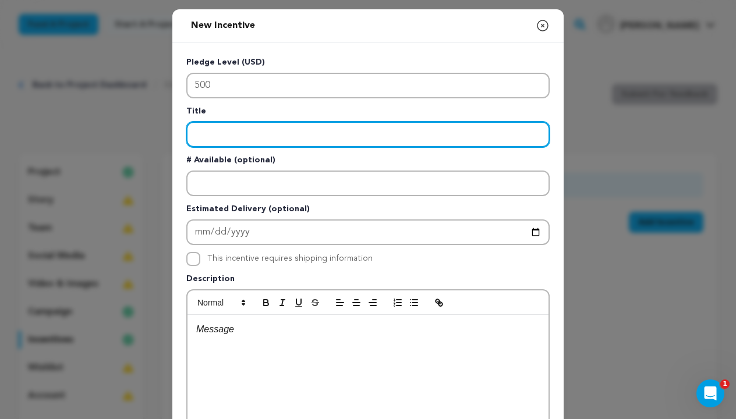
click at [289, 133] on input "Enter title" at bounding box center [367, 135] width 363 height 26
type input "Executive Producer Credit"
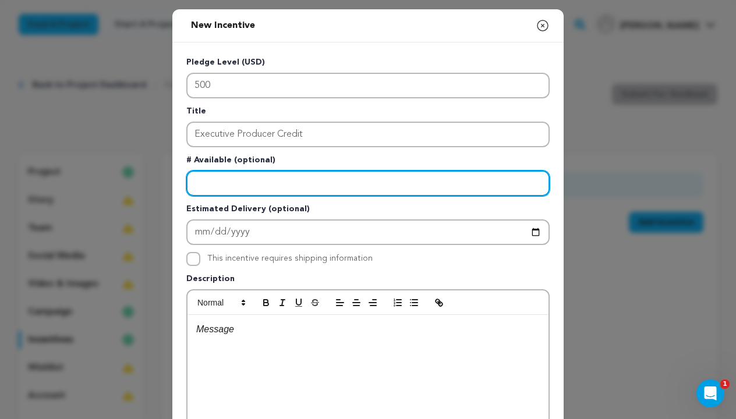
click at [260, 177] on input "Enter number available" at bounding box center [367, 184] width 363 height 26
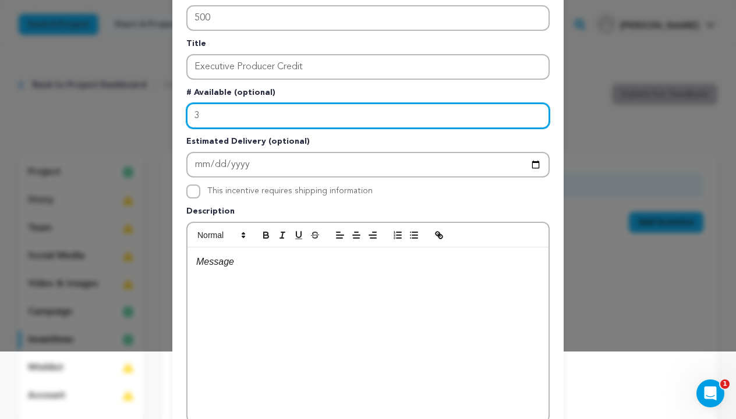
scroll to position [71, 0]
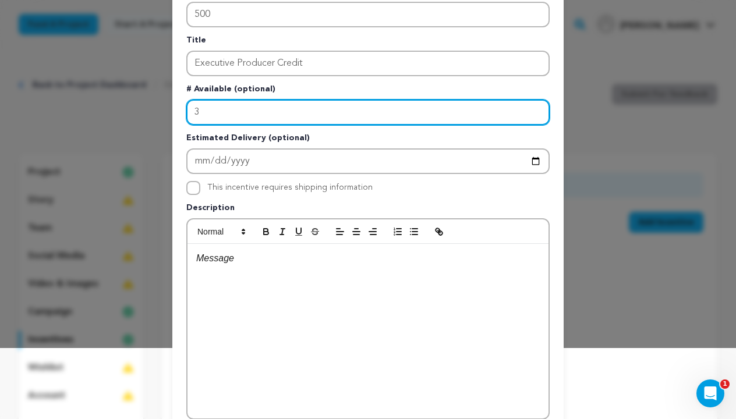
type input "3"
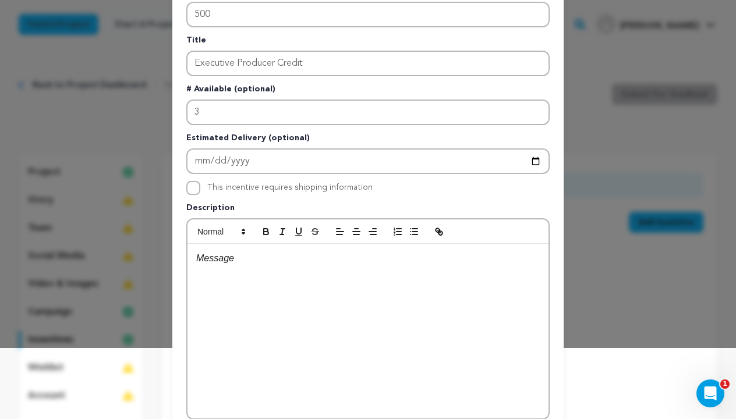
click at [268, 262] on p at bounding box center [368, 258] width 344 height 15
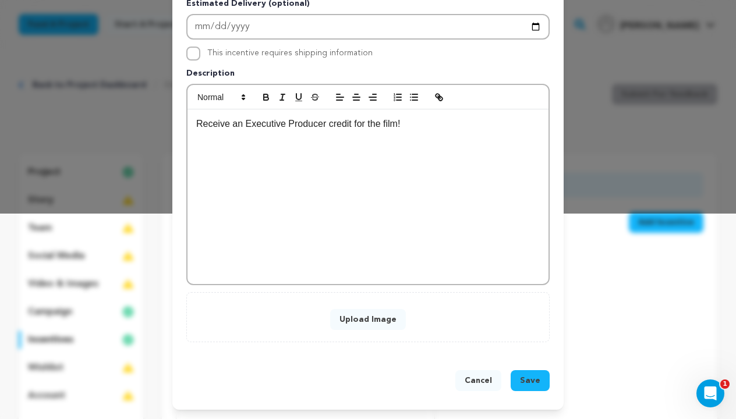
scroll to position [206, 0]
click at [367, 320] on button "Upload Image" at bounding box center [368, 319] width 76 height 21
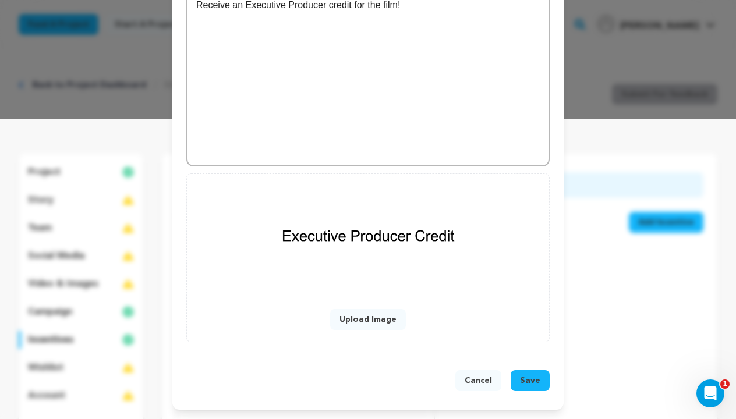
scroll to position [300, 0]
click at [536, 383] on span "Save" at bounding box center [530, 381] width 20 height 12
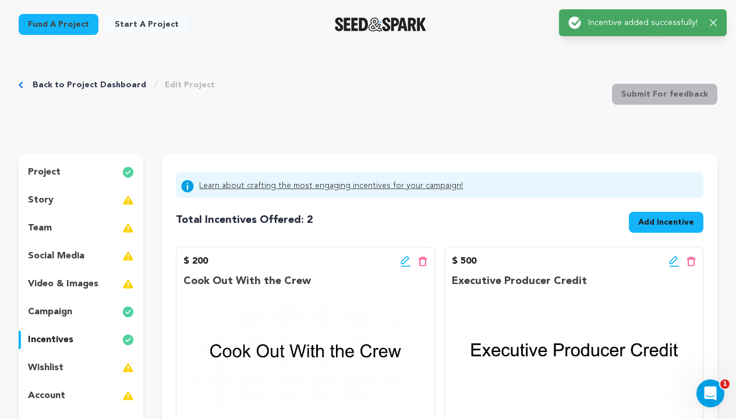
click at [645, 225] on span "Add Incentive" at bounding box center [666, 223] width 56 height 12
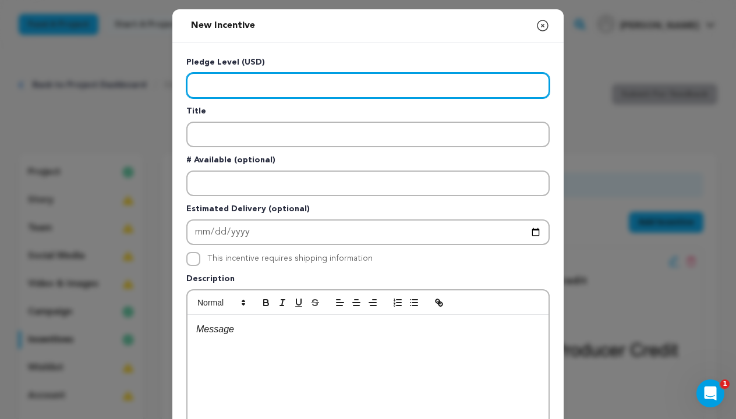
click at [213, 83] on input "Enter level" at bounding box center [367, 86] width 363 height 26
type input "150"
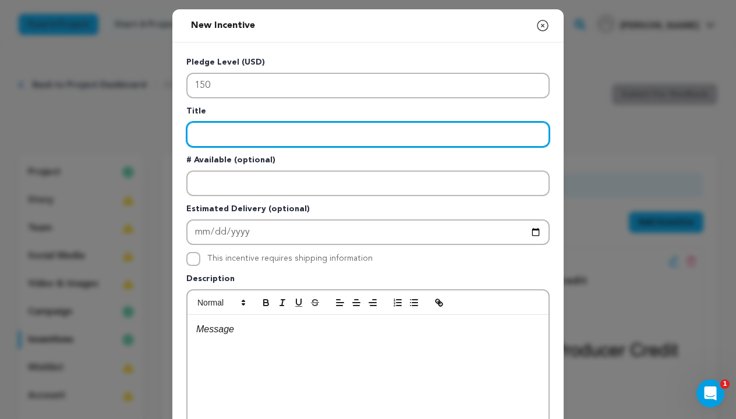
click at [222, 139] on input "Enter title" at bounding box center [367, 135] width 363 height 26
type input "Props to Go"
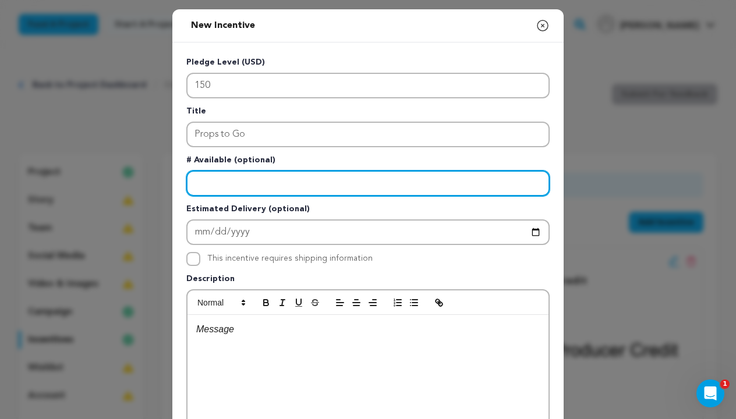
click at [249, 186] on input "Enter number available" at bounding box center [367, 184] width 363 height 26
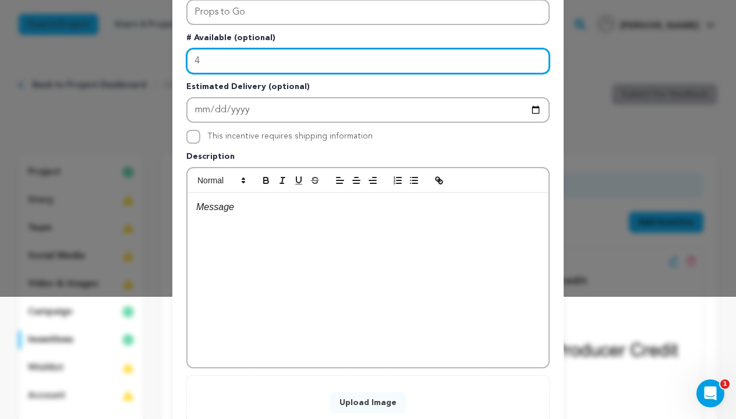
scroll to position [141, 0]
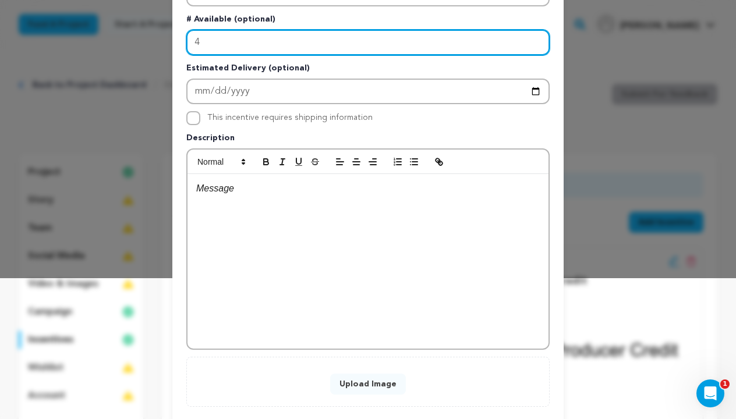
type input "4"
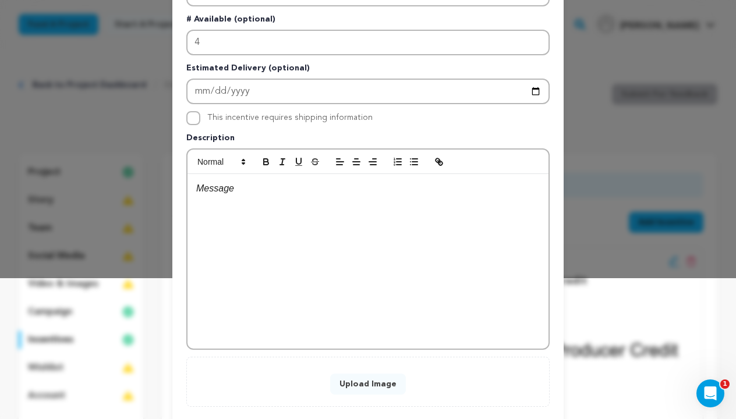
click at [238, 202] on div at bounding box center [368, 261] width 361 height 175
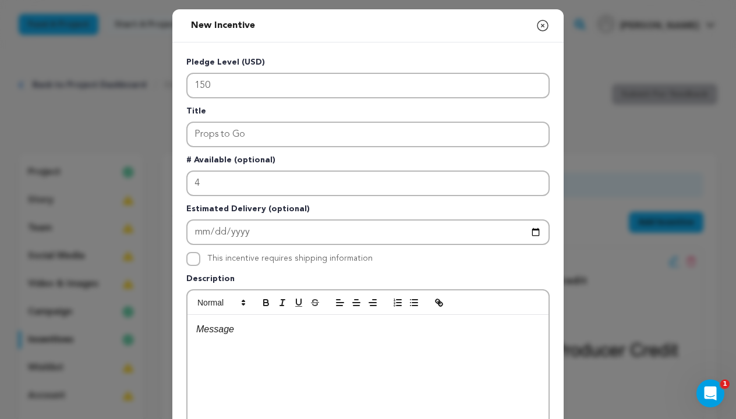
scroll to position [0, 0]
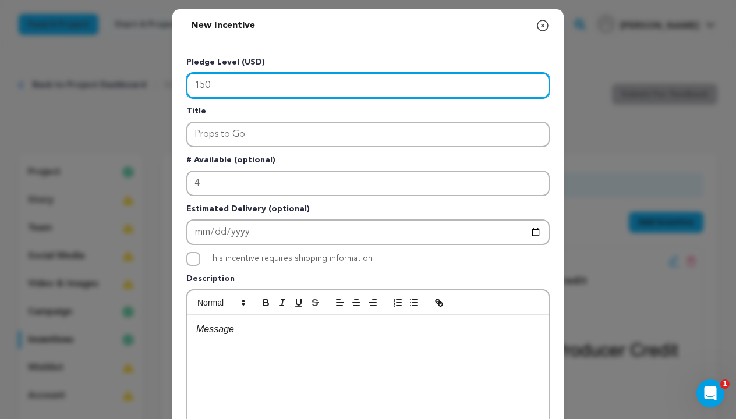
click at [221, 85] on input "150" at bounding box center [367, 86] width 363 height 26
type input "1"
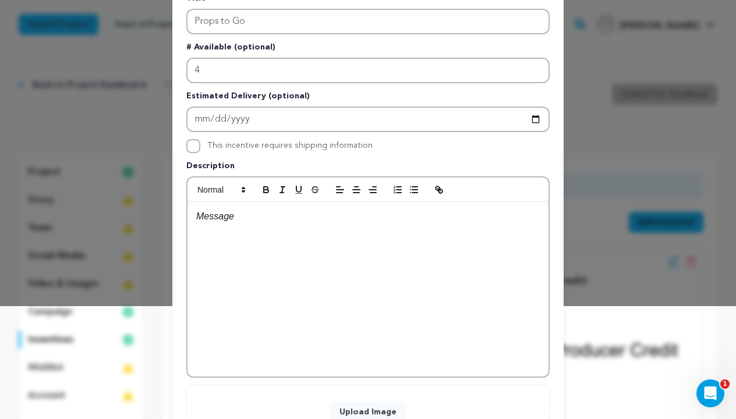
type input "100"
click at [250, 205] on div at bounding box center [368, 289] width 361 height 175
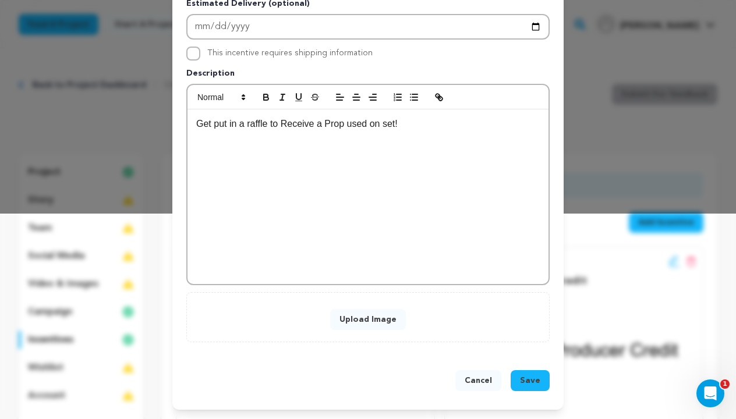
scroll to position [206, 0]
click at [377, 321] on button "Upload Image" at bounding box center [368, 319] width 76 height 21
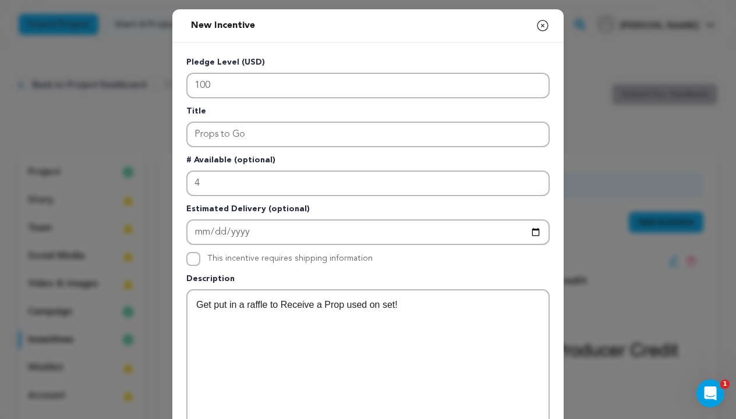
scroll to position [0, 0]
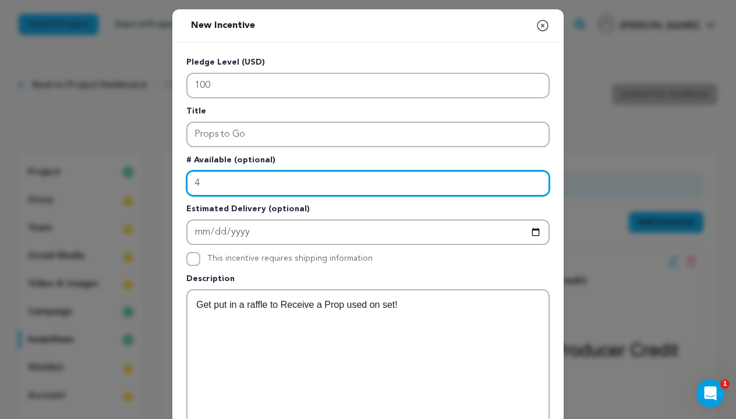
click at [228, 185] on input "4" at bounding box center [367, 184] width 363 height 26
type input "1"
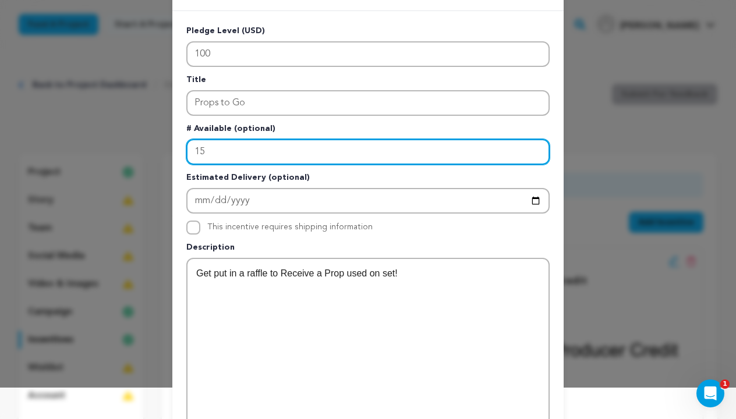
scroll to position [32, 0]
type input "15"
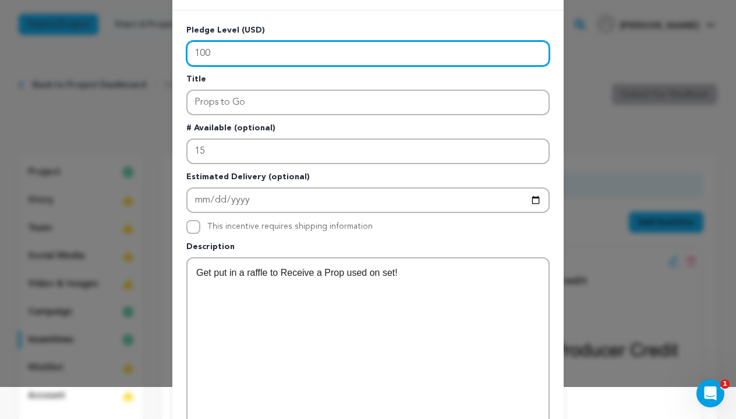
click at [226, 54] on input "100" at bounding box center [367, 54] width 363 height 26
type input "1"
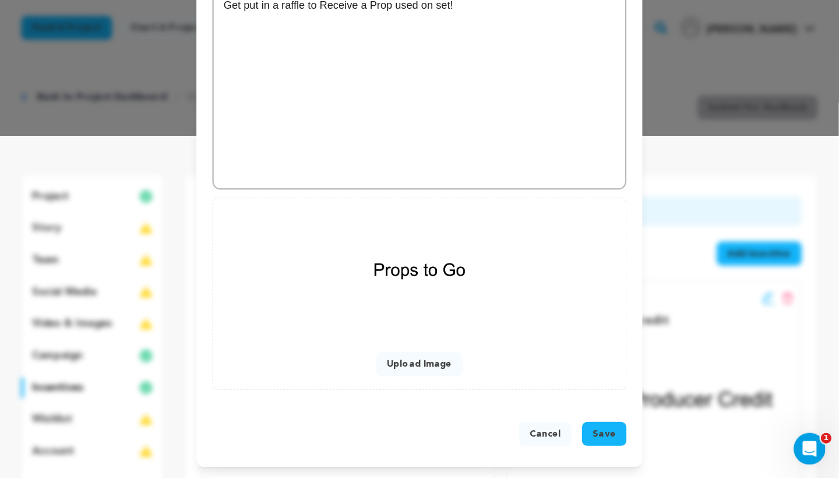
scroll to position [300, 0]
type input "50"
click at [529, 377] on span "Save" at bounding box center [530, 381] width 20 height 12
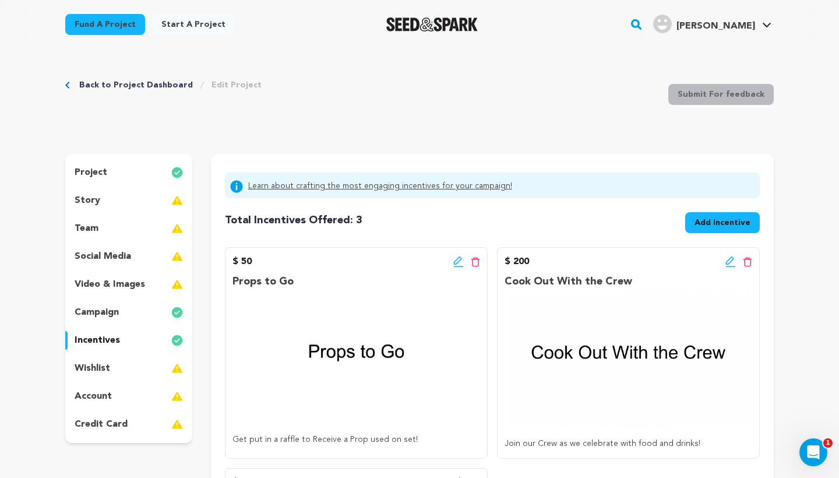
click at [211, 271] on div "Learn about crafting the most engaging incentives for your campaign! Total Ince…" at bounding box center [492, 425] width 563 height 543
click at [111, 365] on div "wishlist" at bounding box center [128, 368] width 127 height 19
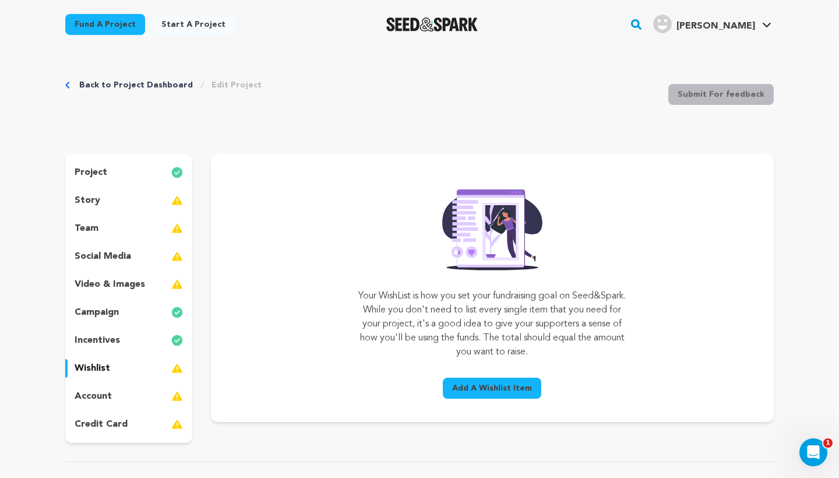
click at [115, 337] on p "incentives" at bounding box center [97, 340] width 45 height 14
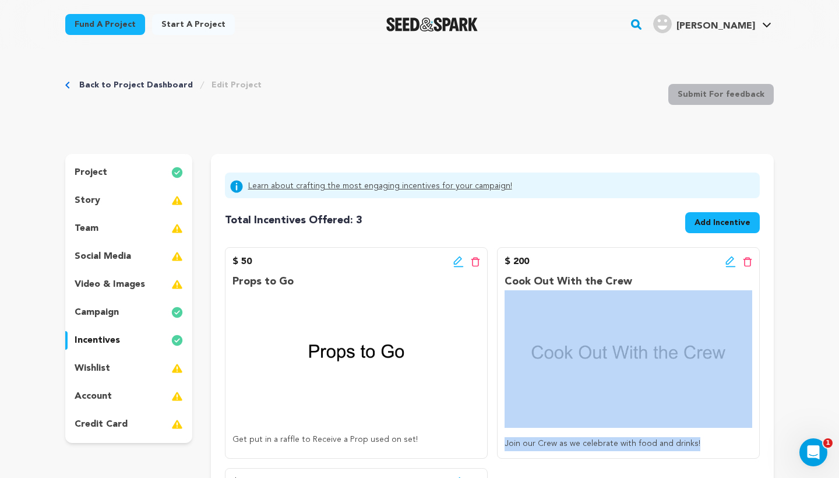
drag, startPoint x: 569, startPoint y: 459, endPoint x: 644, endPoint y: 429, distance: 80.8
click at [640, 419] on div "$ 50 Edit incentive button Delete incentive button Props to Go Get put in a raf…" at bounding box center [492, 462] width 535 height 431
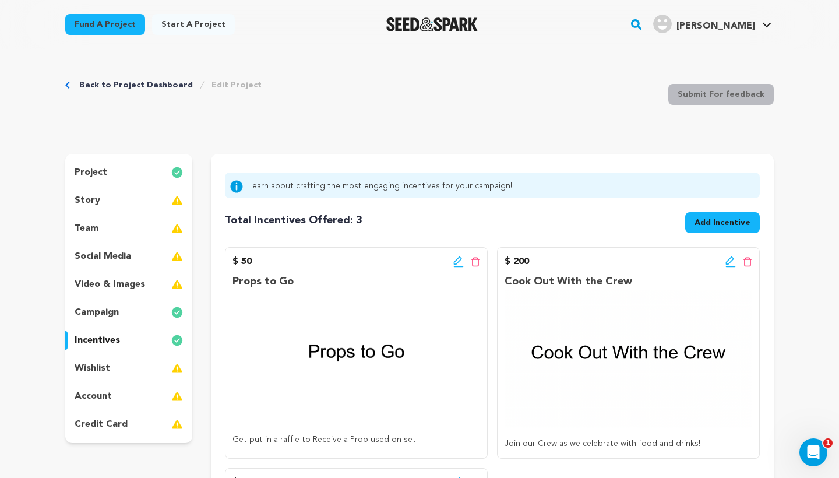
click at [111, 199] on div "story" at bounding box center [128, 200] width 127 height 19
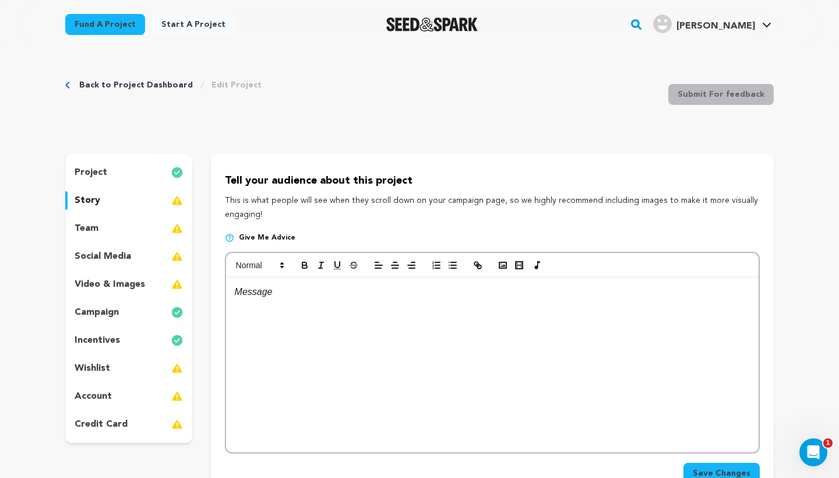
click at [115, 227] on div "team" at bounding box center [128, 228] width 127 height 19
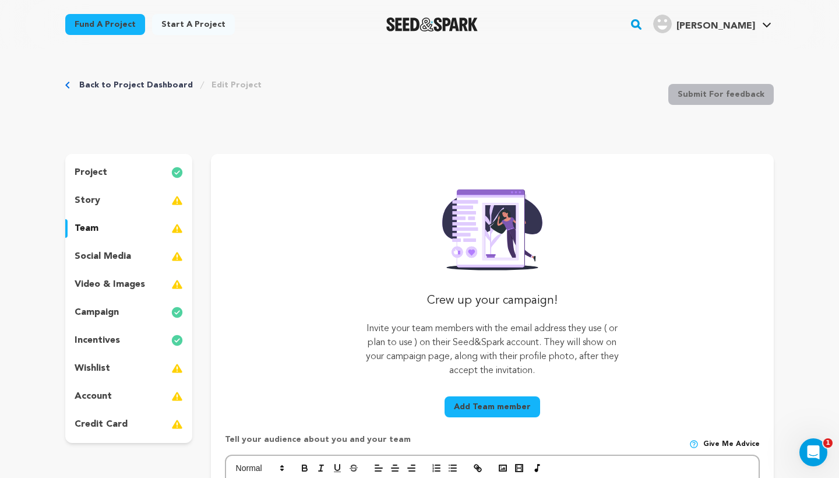
click at [118, 359] on div "wishlist" at bounding box center [128, 368] width 127 height 19
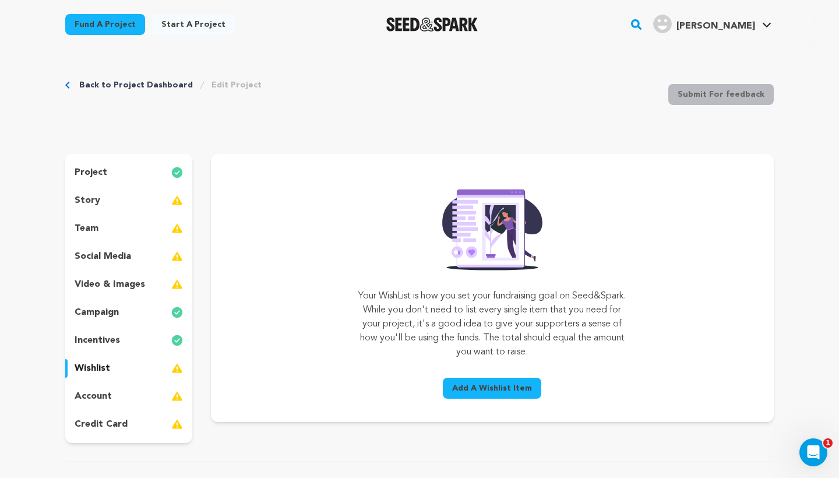
click at [151, 88] on link "Back to Project Dashboard" at bounding box center [136, 85] width 114 height 12
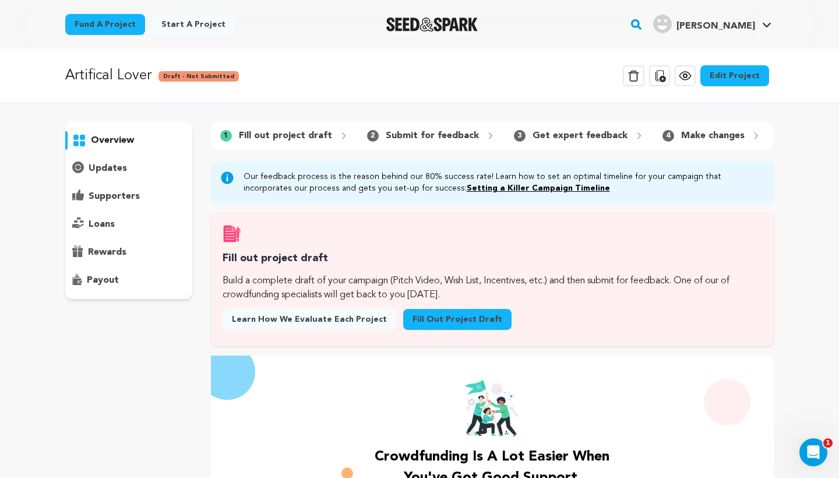
click at [746, 76] on link "Edit Project" at bounding box center [734, 75] width 69 height 21
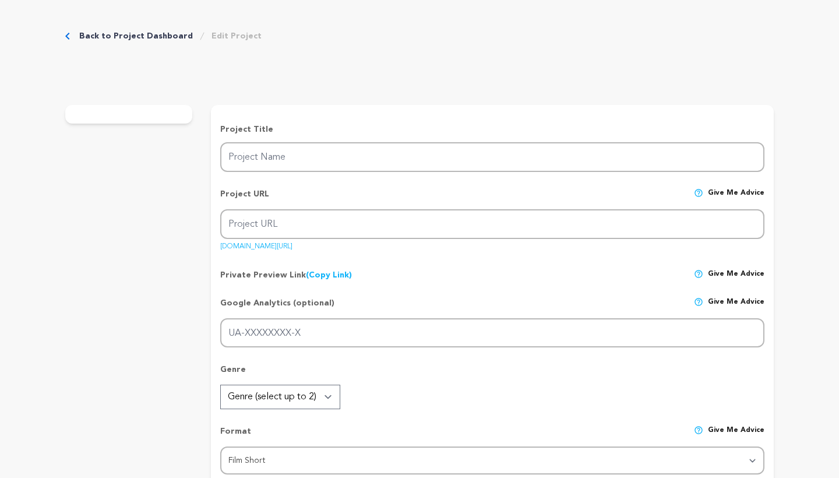
type input "Artifical Lover"
type input "artifical-lover"
type input "Trapped in a virtual dream world by an AI who loves him, a man must decide if t…"
type textarea "In a future where technology can craft the perfect partner what happens to real…"
type textarea "This Short Film expresses the effects of Artificial intelligence that can sway …"
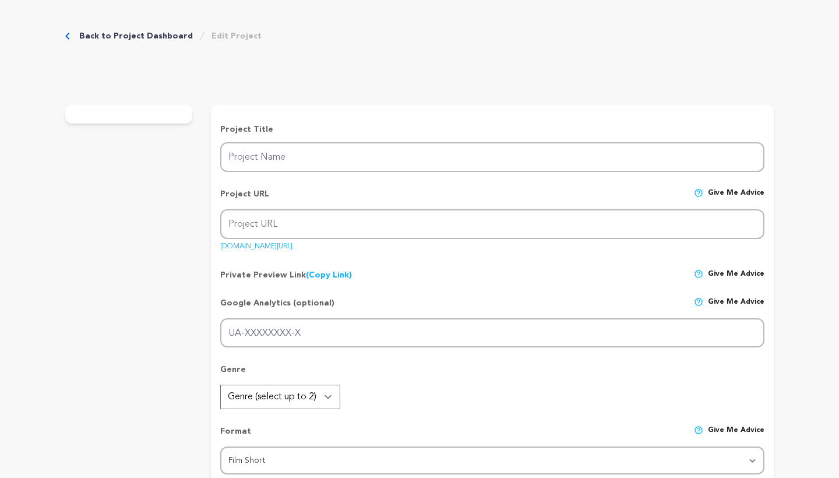
type textarea "Leg-Up Productions"
radio input "true"
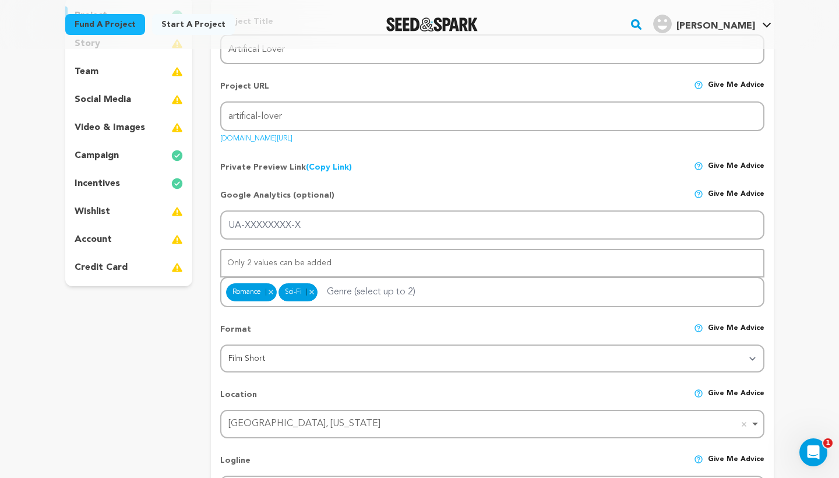
scroll to position [156, 0]
click at [125, 186] on div "incentives" at bounding box center [128, 184] width 127 height 19
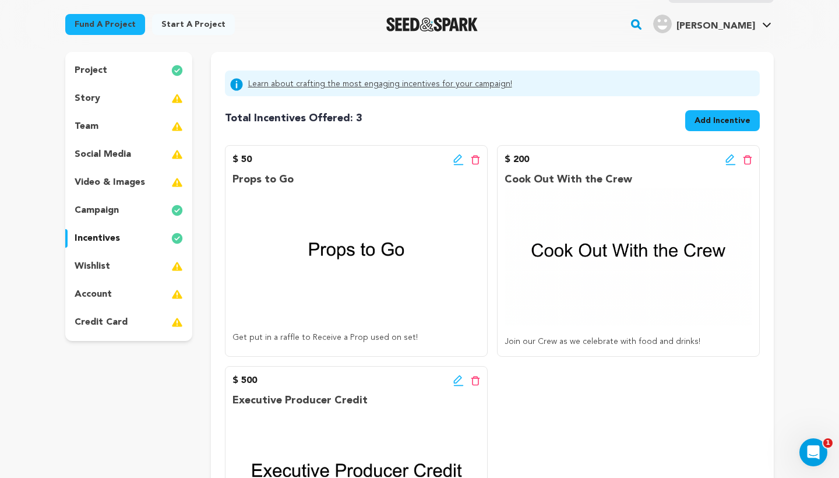
scroll to position [103, 0]
click at [116, 268] on div "wishlist" at bounding box center [128, 265] width 127 height 19
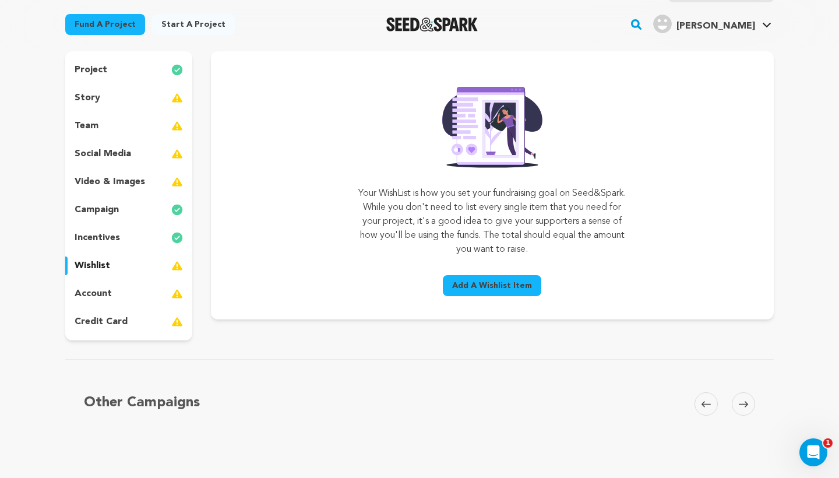
click at [489, 286] on span "Add A Wishlist Item" at bounding box center [492, 286] width 80 height 12
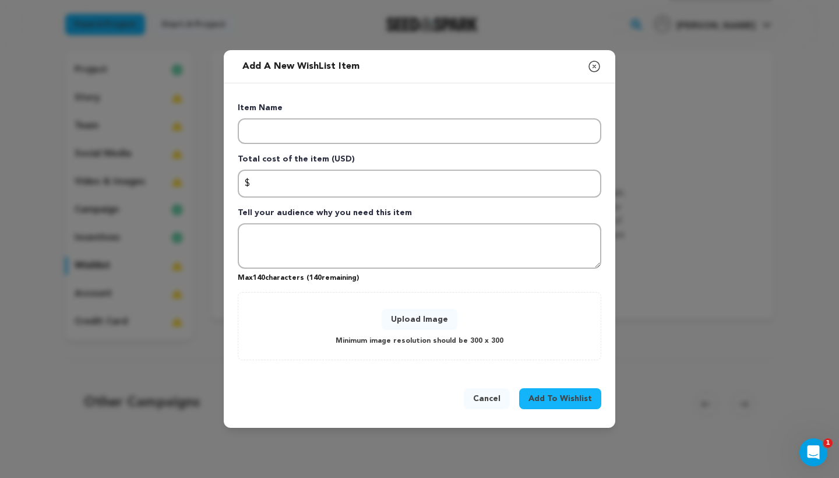
click at [598, 66] on icon "button" at bounding box center [594, 66] width 14 height 14
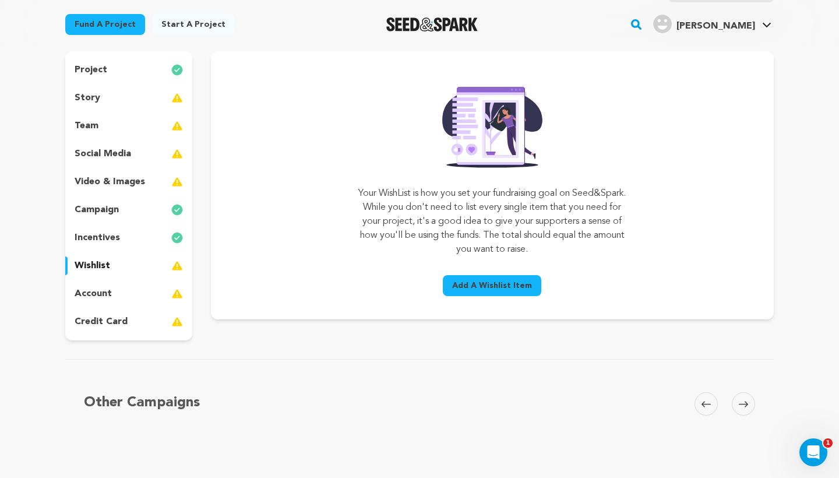
click at [513, 281] on span "Add A Wishlist Item" at bounding box center [492, 286] width 80 height 12
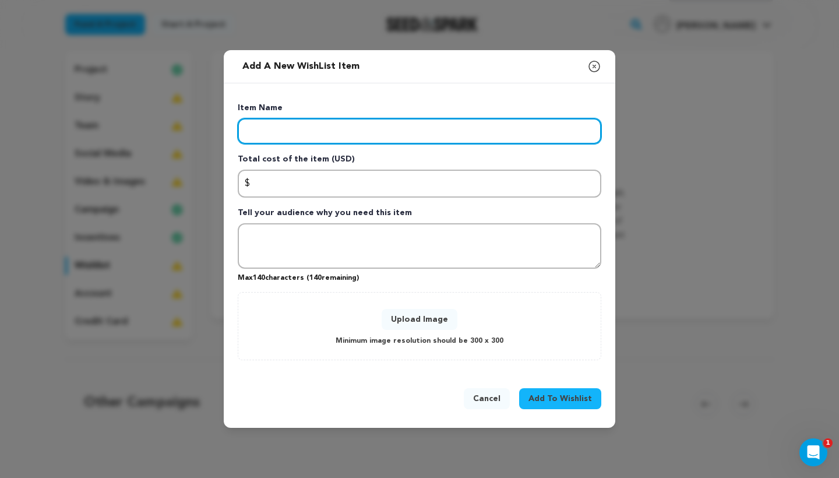
click at [295, 128] on input "Enter item name" at bounding box center [419, 131] width 363 height 26
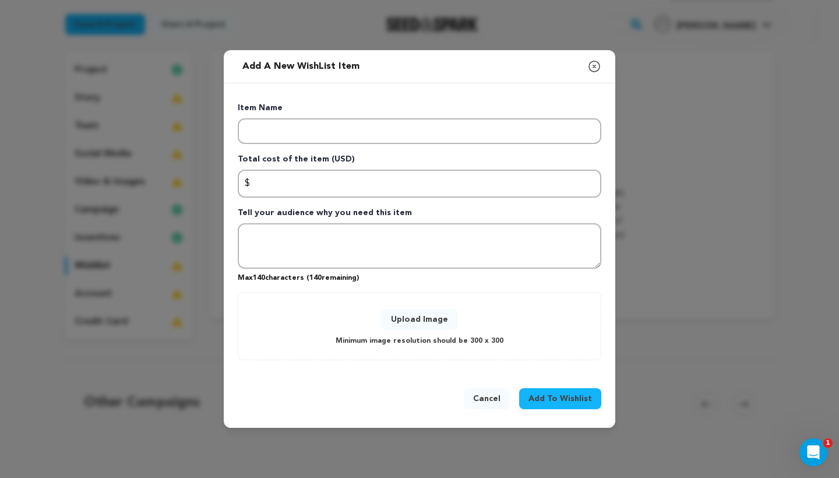
click at [592, 64] on icon "button" at bounding box center [594, 66] width 14 height 14
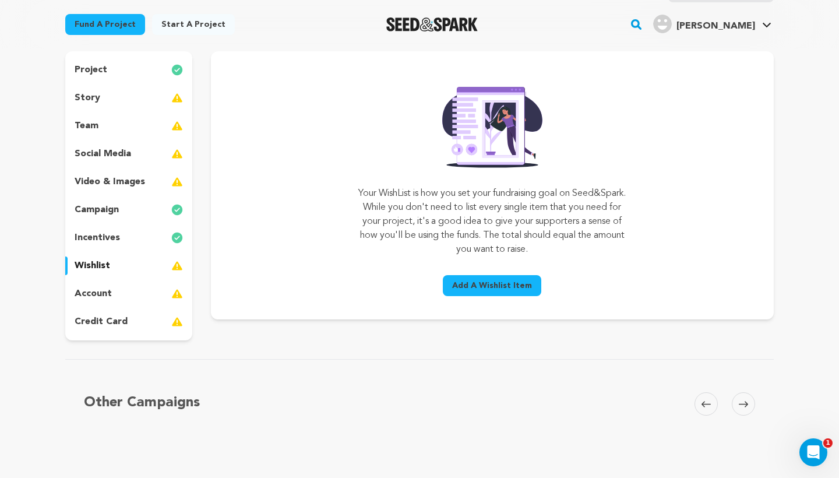
click at [151, 293] on div "account" at bounding box center [128, 293] width 127 height 19
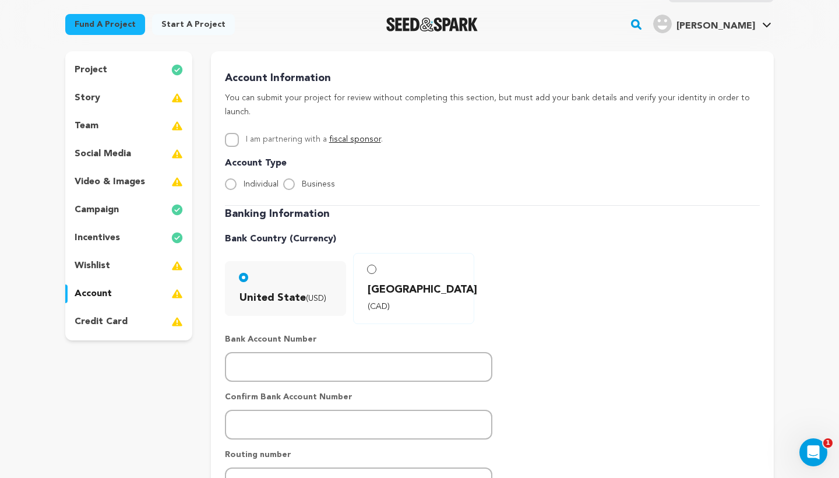
click at [128, 324] on div "credit card" at bounding box center [128, 321] width 127 height 19
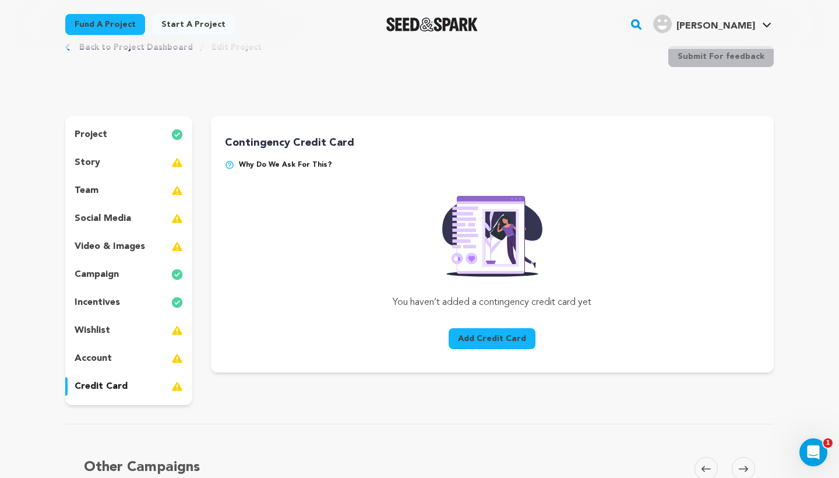
scroll to position [32, 0]
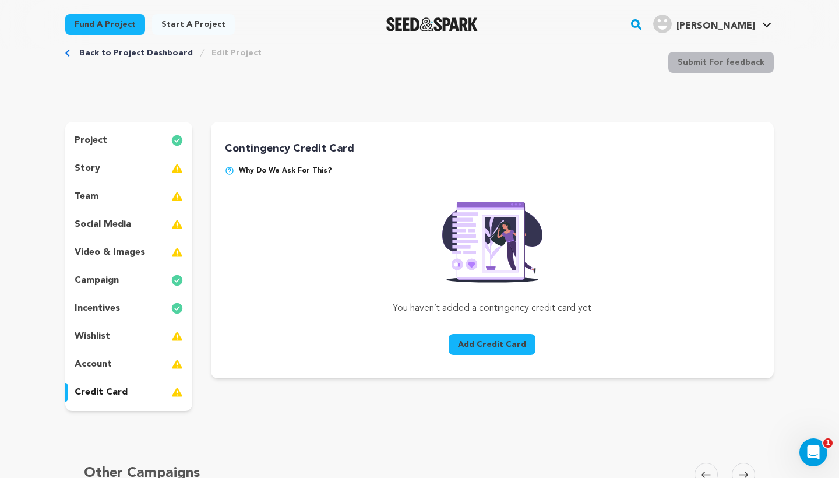
click at [119, 197] on div "team" at bounding box center [128, 196] width 127 height 19
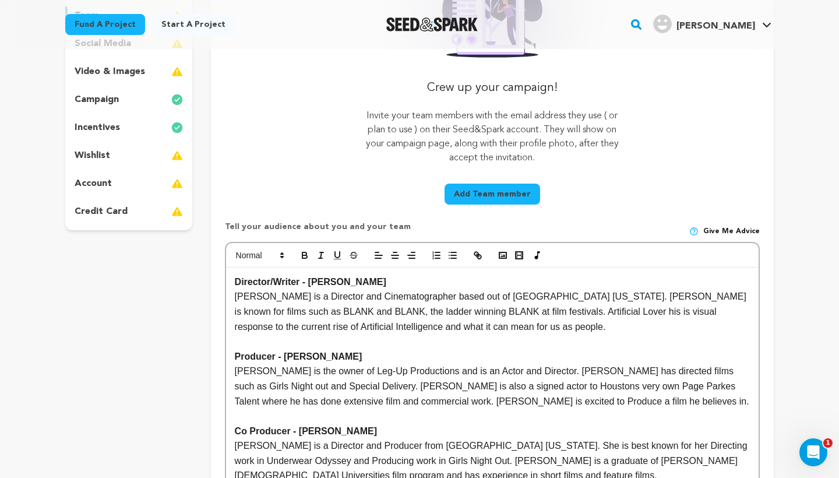
scroll to position [212, 0]
click at [494, 195] on button "Add Team member" at bounding box center [492, 194] width 96 height 21
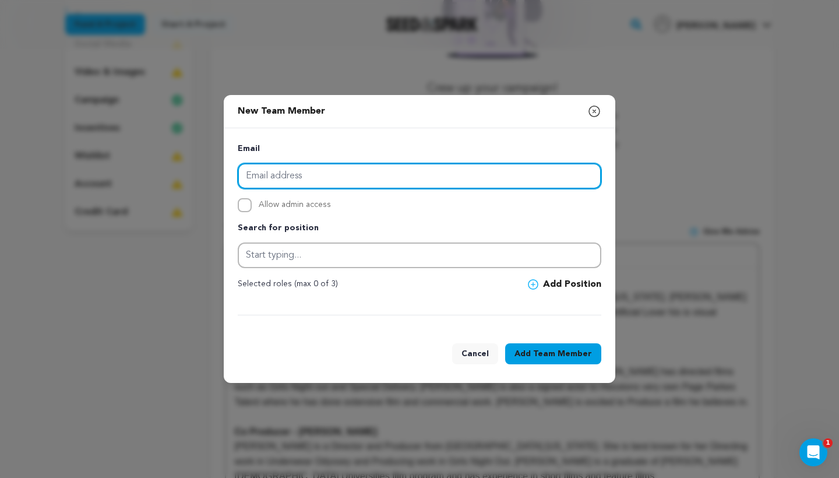
click at [302, 181] on input "email" at bounding box center [419, 176] width 363 height 26
type input "dude10kve@gmail.com"
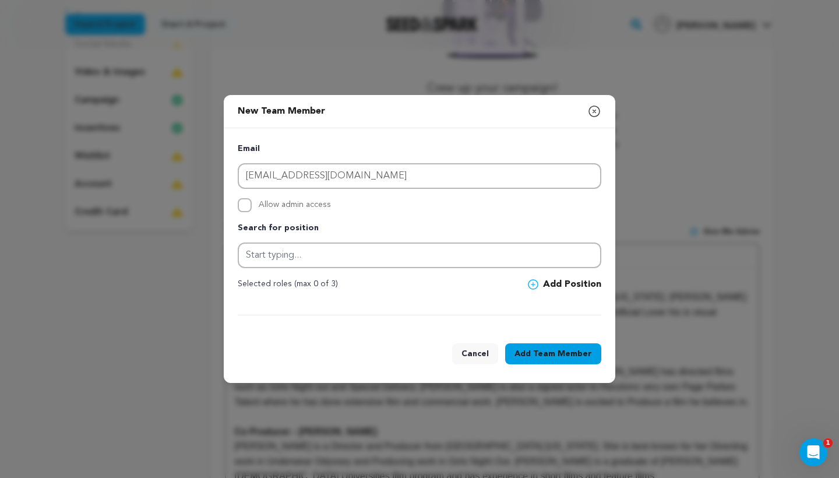
click at [247, 204] on input "Allow admin access" at bounding box center [245, 205] width 14 height 14
click at [243, 203] on input "Allow admin access" at bounding box center [245, 205] width 14 height 14
checkbox input "false"
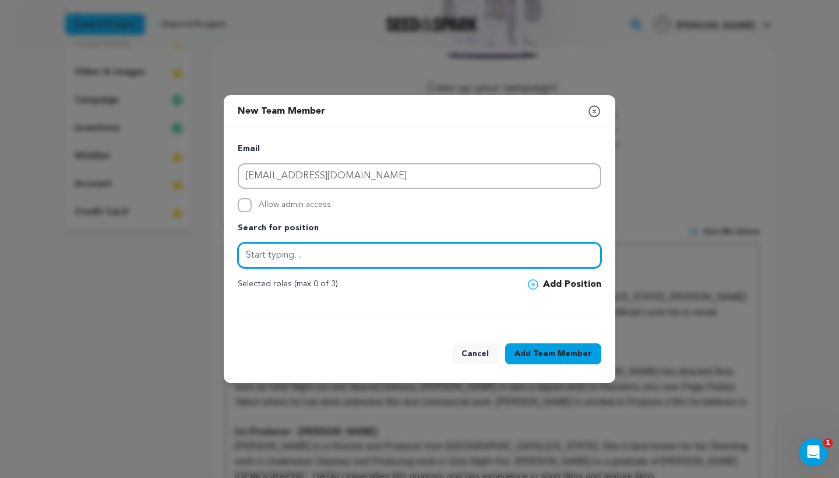
click at [272, 252] on input "text" at bounding box center [419, 255] width 363 height 26
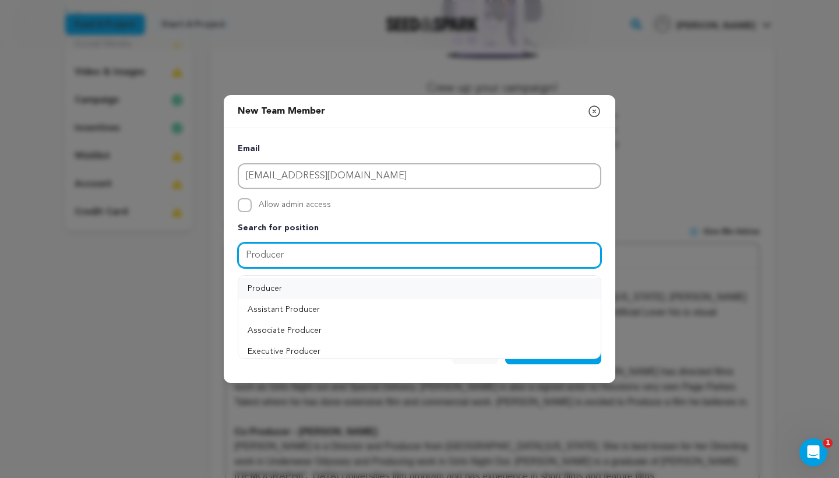
type input "Producer"
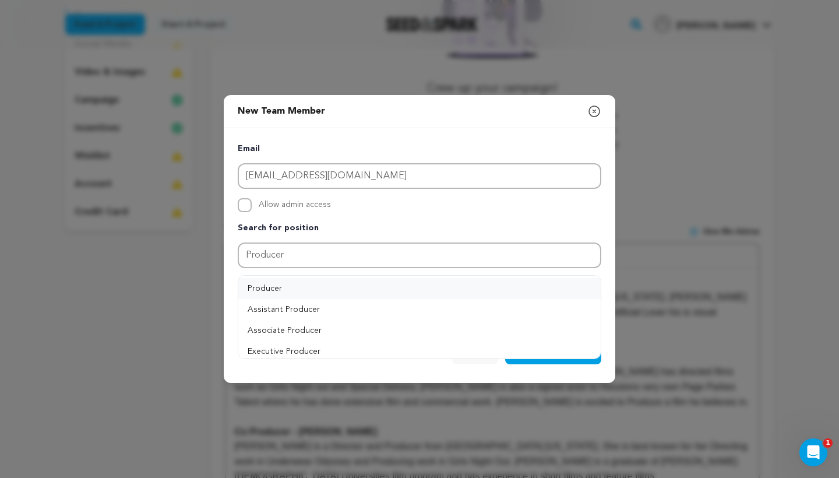
click at [316, 284] on button "Producer" at bounding box center [419, 288] width 362 height 21
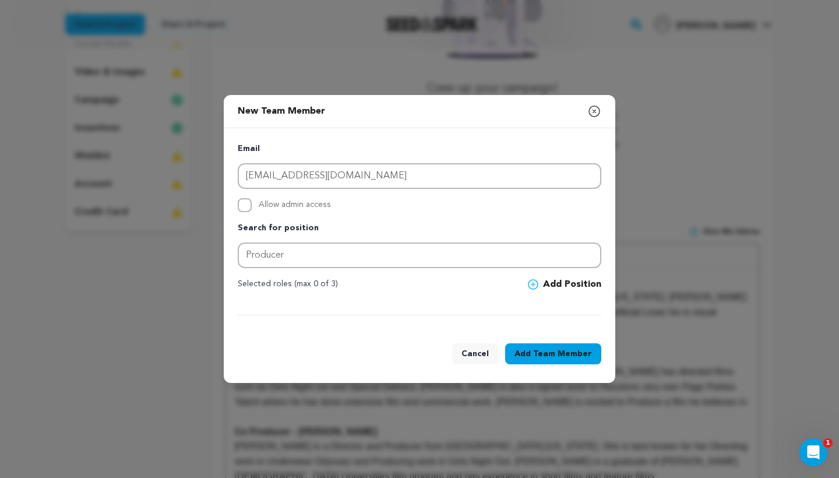
click at [549, 354] on span "Team Member" at bounding box center [562, 354] width 59 height 12
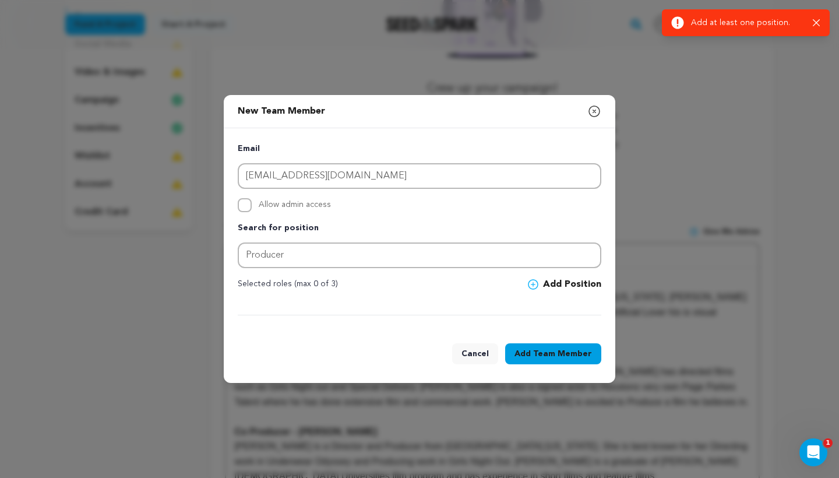
click at [535, 286] on icon at bounding box center [533, 284] width 10 height 10
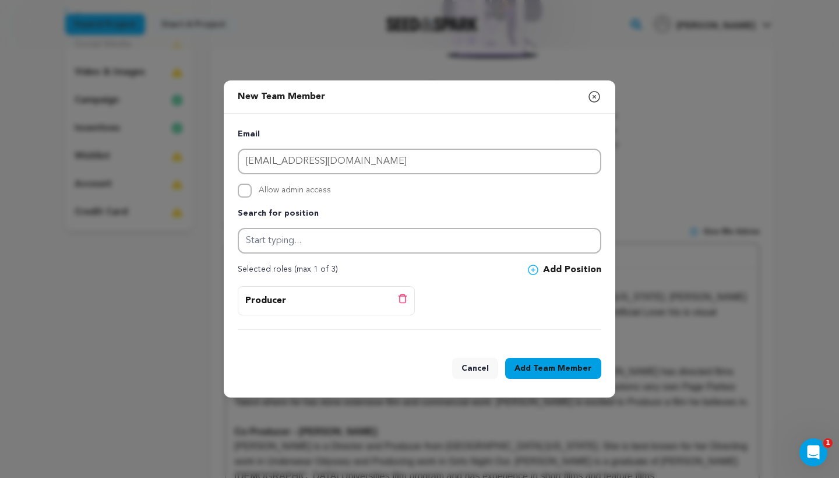
click at [531, 369] on button "Add Team Member" at bounding box center [553, 368] width 96 height 21
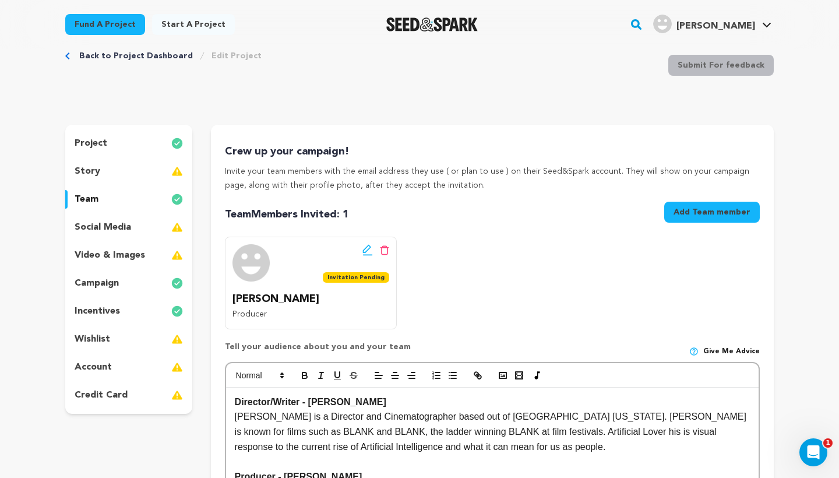
scroll to position [22, 0]
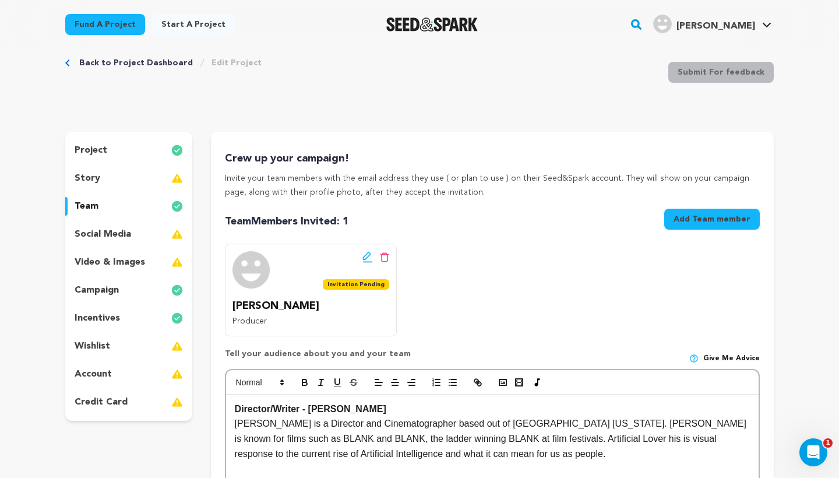
click at [149, 230] on div "social media" at bounding box center [128, 234] width 127 height 19
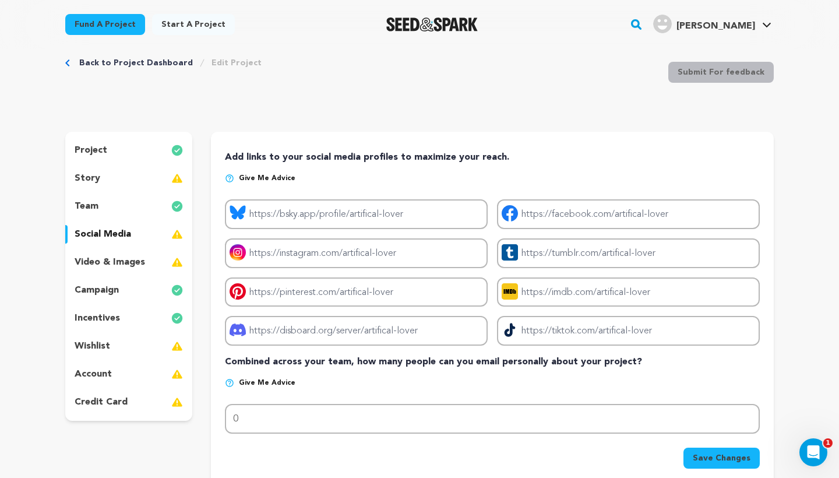
click at [149, 204] on div "team" at bounding box center [128, 206] width 127 height 19
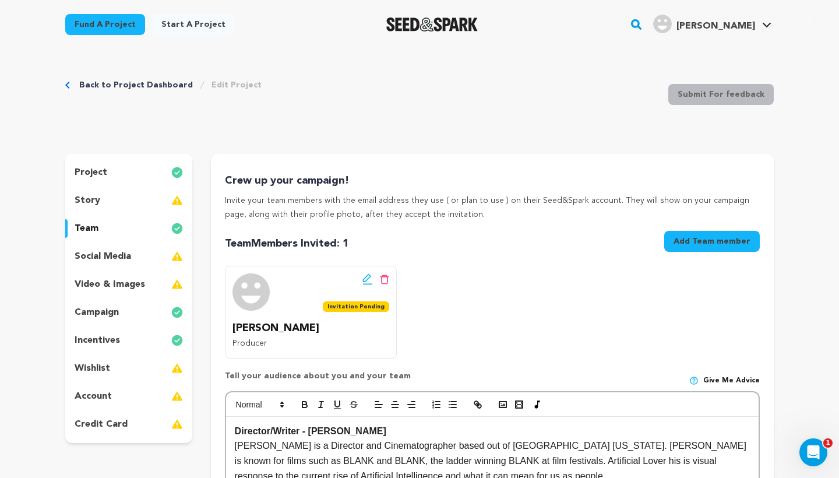
click at [137, 82] on link "Back to Project Dashboard" at bounding box center [136, 85] width 114 height 12
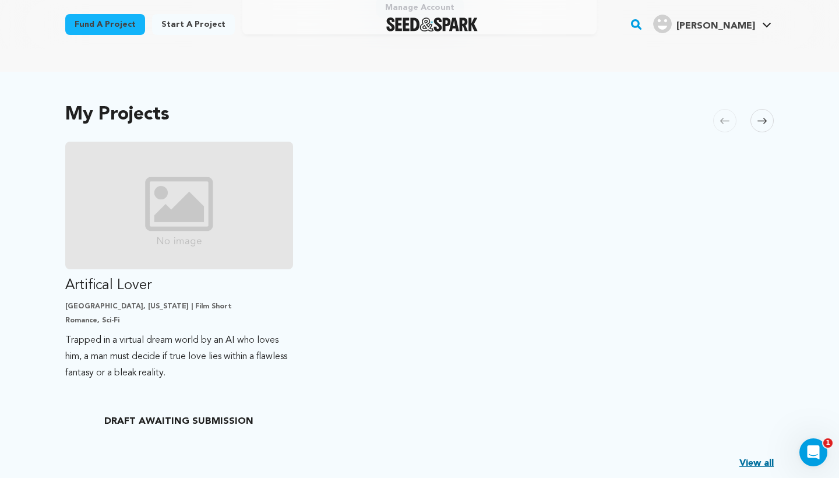
scroll to position [205, 0]
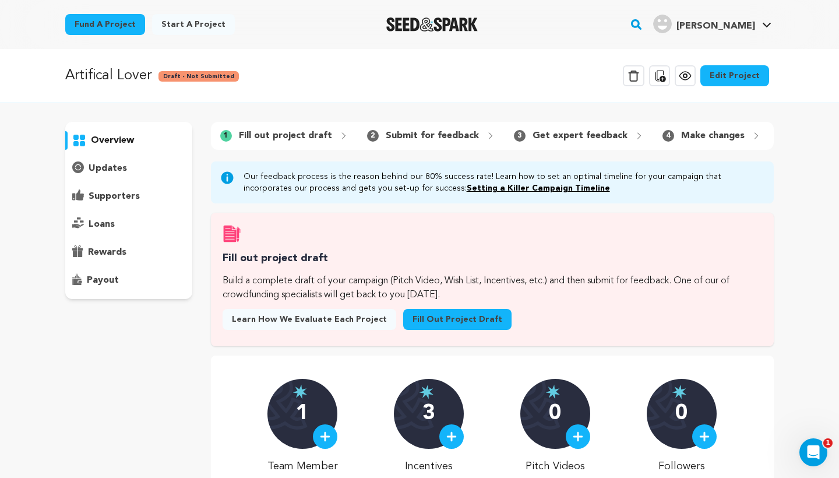
click at [751, 78] on link "Edit Project" at bounding box center [734, 75] width 69 height 21
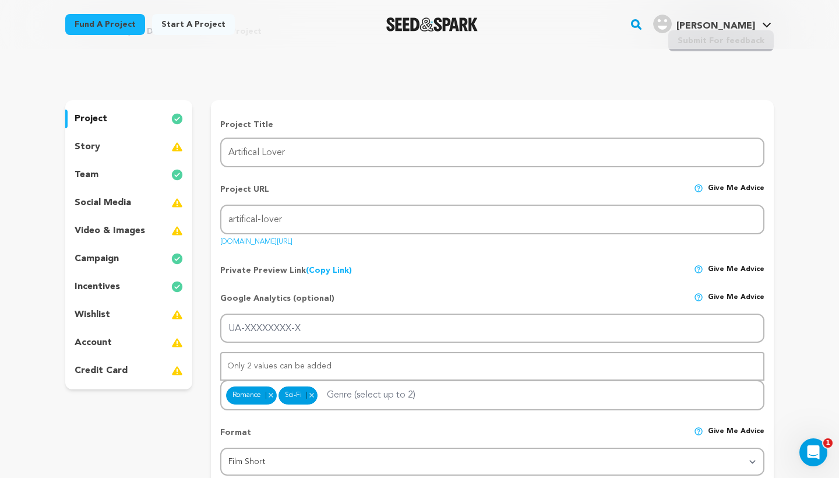
scroll to position [55, 0]
click at [118, 175] on div "team" at bounding box center [128, 173] width 127 height 19
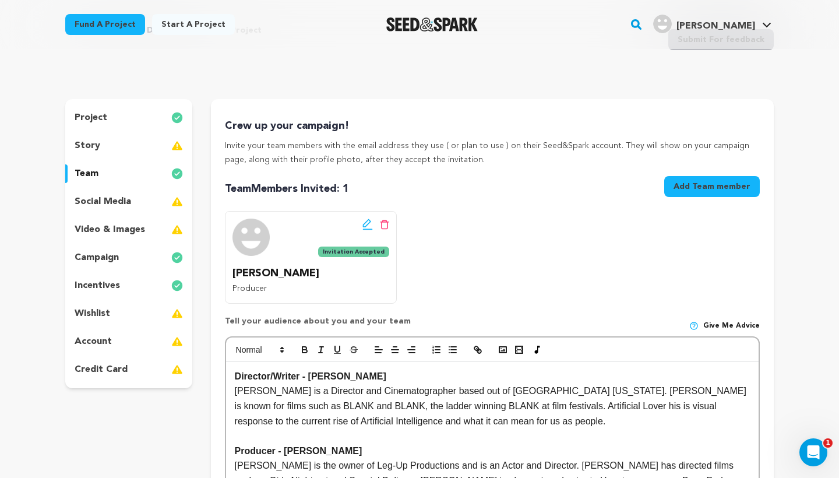
click at [126, 147] on div "story" at bounding box center [128, 145] width 127 height 19
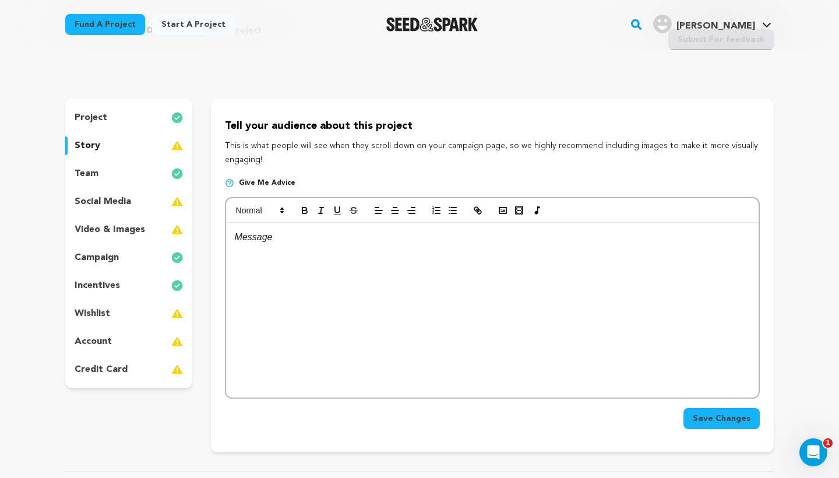
click at [122, 168] on div "team" at bounding box center [128, 173] width 127 height 19
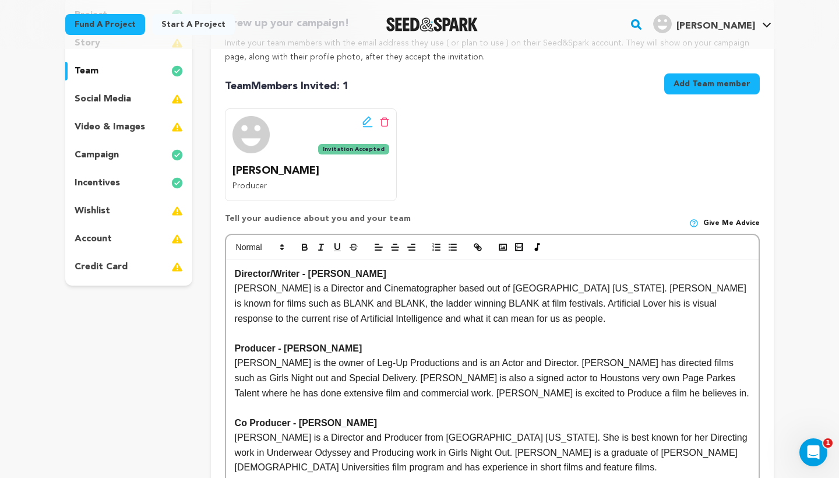
scroll to position [112, 0]
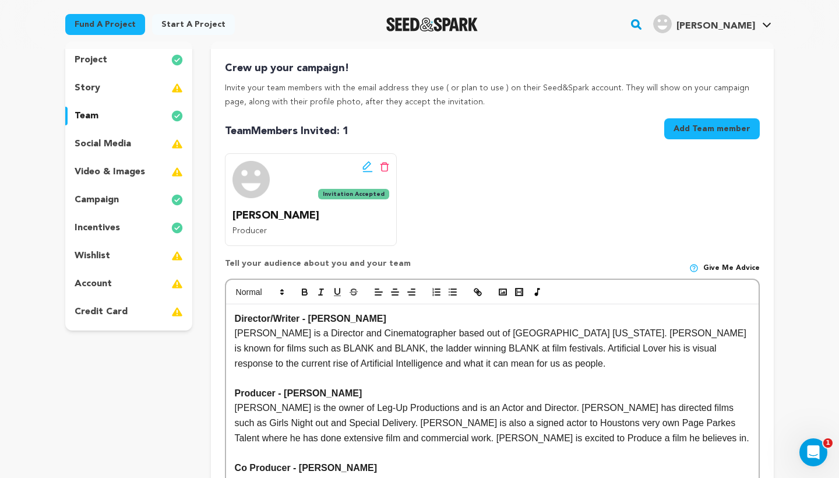
click at [121, 142] on p "social media" at bounding box center [103, 144] width 56 height 14
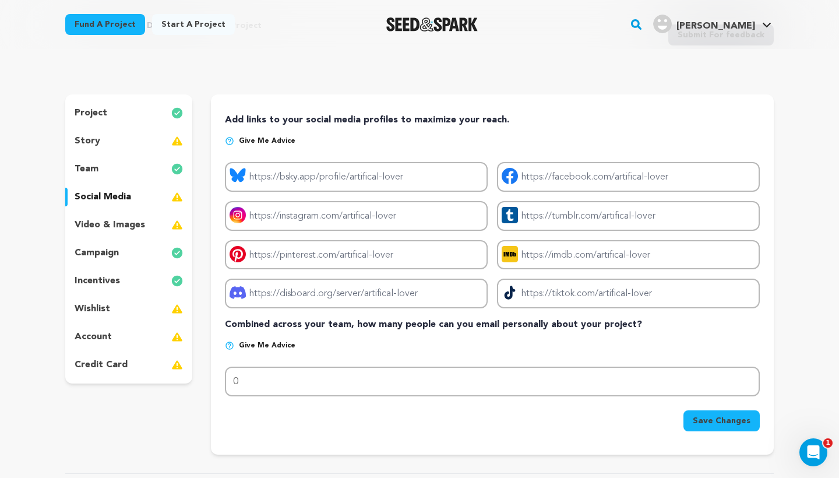
scroll to position [62, 0]
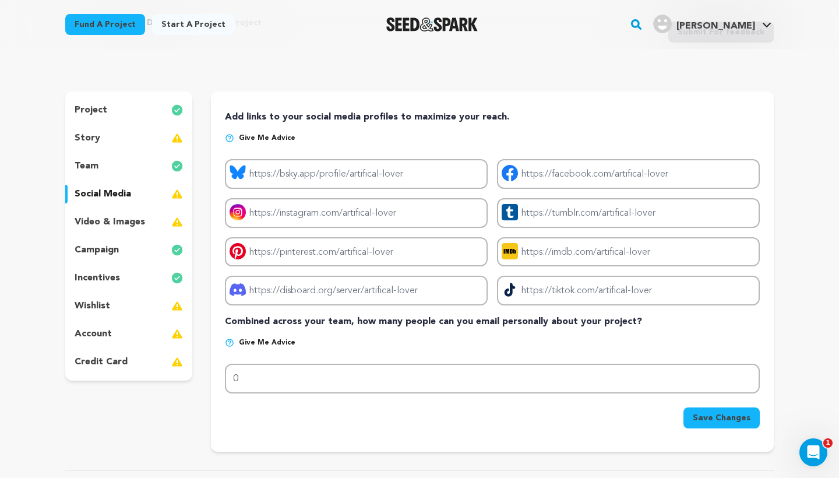
click at [108, 138] on div "story" at bounding box center [128, 138] width 127 height 19
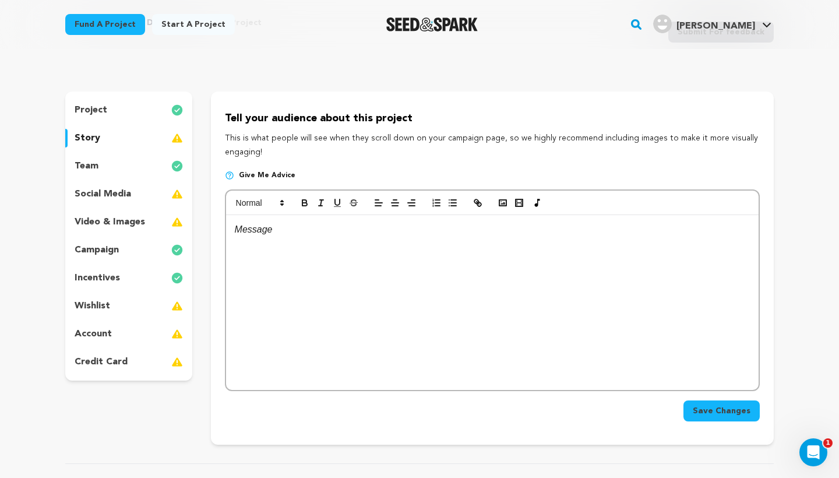
click at [274, 240] on div at bounding box center [492, 302] width 532 height 175
click at [109, 252] on p "campaign" at bounding box center [97, 250] width 44 height 14
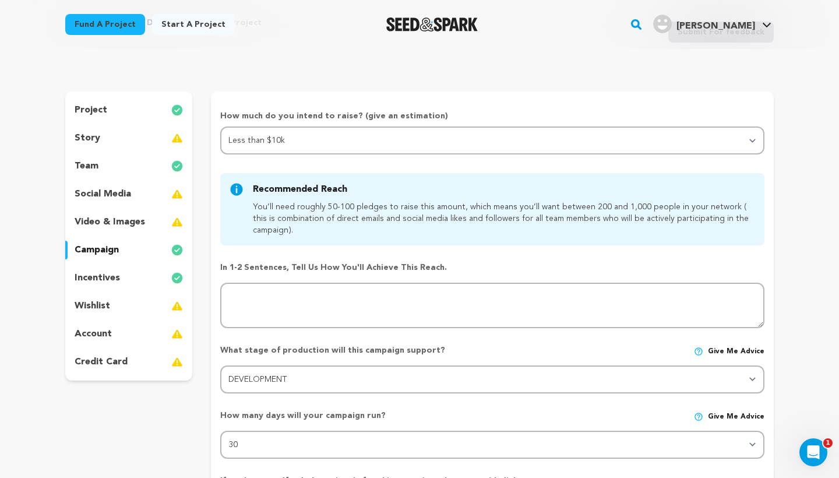
click at [122, 115] on div "project" at bounding box center [128, 110] width 127 height 19
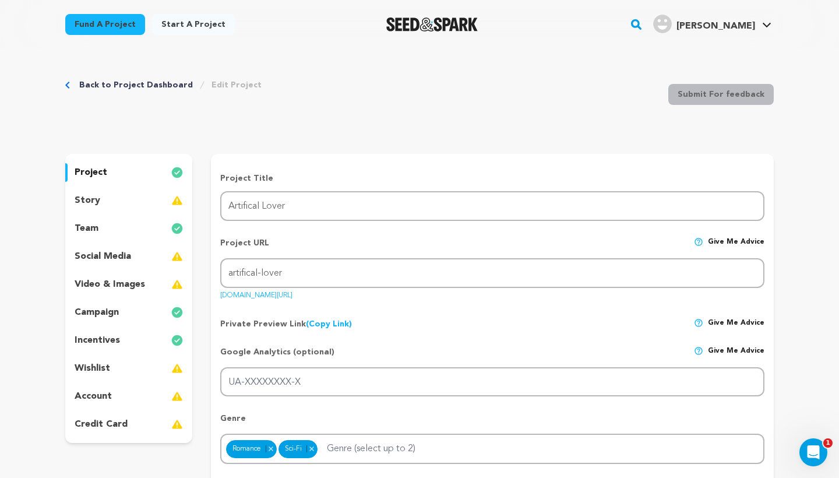
click at [133, 203] on div "story" at bounding box center [128, 200] width 127 height 19
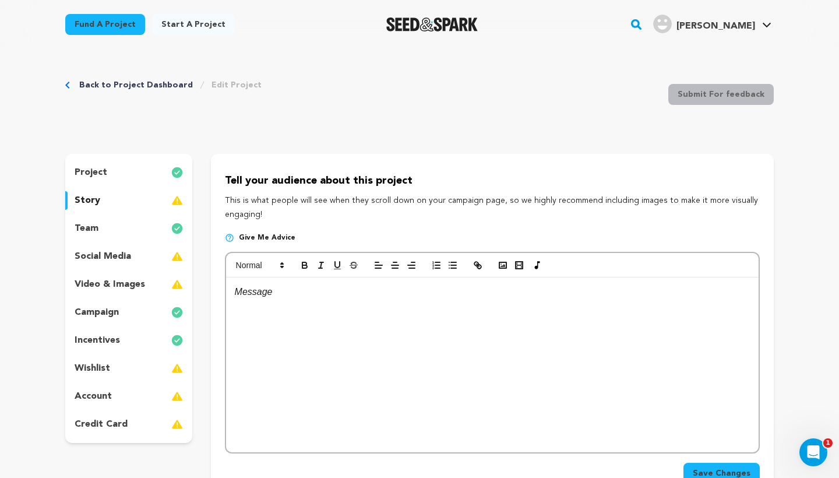
click at [272, 289] on p at bounding box center [492, 291] width 515 height 15
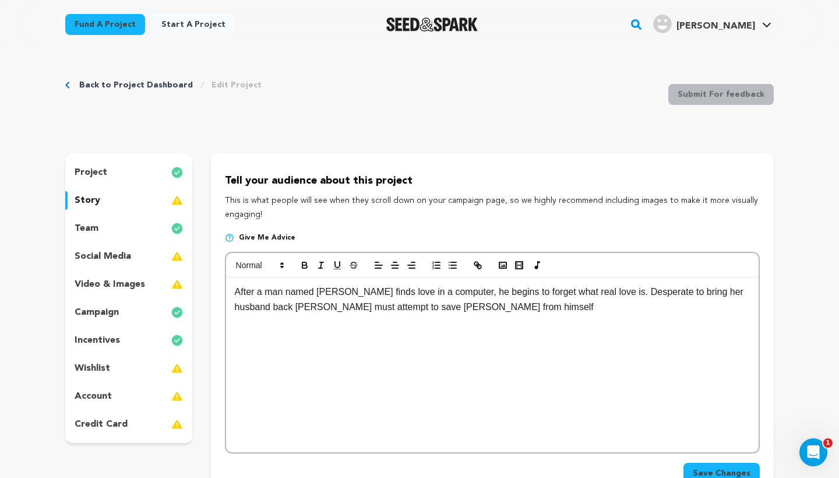
click at [347, 289] on p "After a man named [PERSON_NAME] finds love in a computer, he begins to forget w…" at bounding box center [492, 299] width 515 height 30
click at [126, 170] on div "project" at bounding box center [128, 172] width 127 height 19
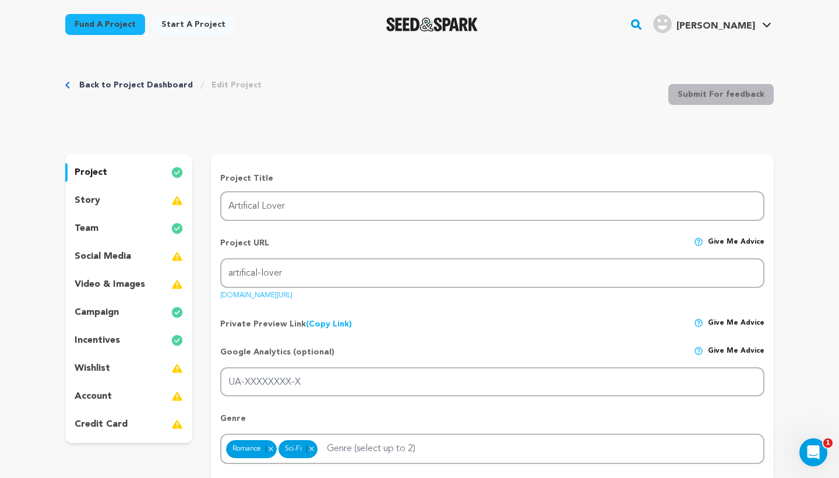
click at [116, 200] on div "story" at bounding box center [128, 200] width 127 height 19
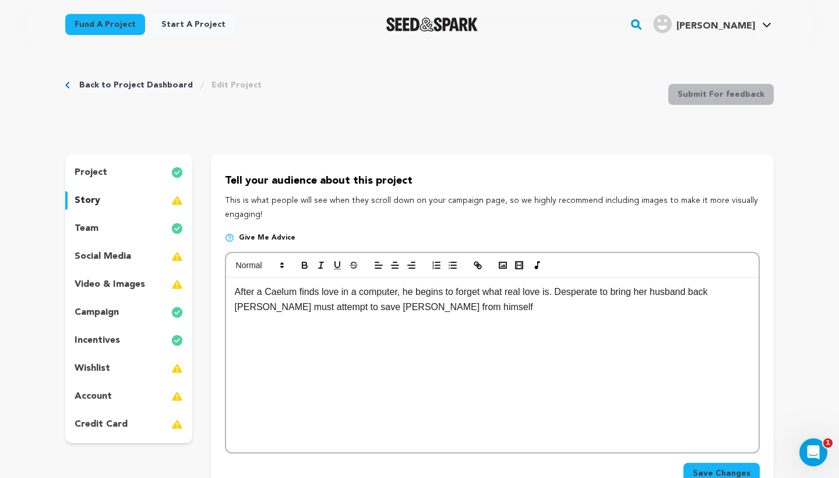
click at [420, 305] on p "After a Caelum finds love in a computer, he begins to forget what real love is.…" at bounding box center [492, 299] width 515 height 30
click at [400, 291] on p "After a Caelum finds love in a computer, he begins to forget what real love is.…" at bounding box center [492, 299] width 515 height 30
click at [322, 289] on p "After a Caelum finds love in a computer, he begins to forget what real love is.…" at bounding box center [492, 299] width 515 height 30
click at [516, 291] on p "After a [PERSON_NAME] finds what he believes to be true love in a computer, he …" at bounding box center [492, 299] width 515 height 30
click at [578, 306] on p "After a [PERSON_NAME] finds what he believes to be true love in a simulation, h…" at bounding box center [492, 299] width 515 height 30
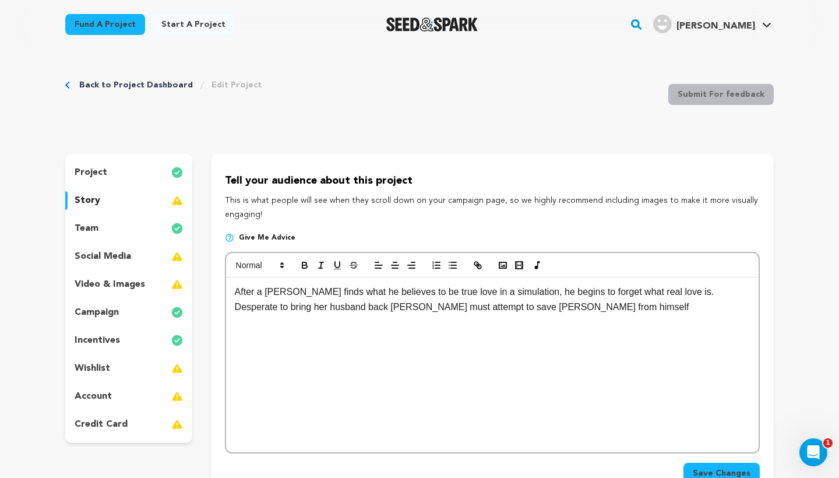
click at [368, 301] on p "After a [PERSON_NAME] finds what he believes to be true love in a simulation, h…" at bounding box center [492, 299] width 515 height 30
click at [486, 305] on p "After a [PERSON_NAME] finds what he believes to be true love in a simulation, h…" at bounding box center [492, 299] width 515 height 30
click at [491, 305] on p "After a [PERSON_NAME] finds what he believes to be true love in a simulation, h…" at bounding box center [492, 299] width 515 height 30
click at [563, 309] on p "After a [PERSON_NAME] finds what he believes to be true love in a simulation, h…" at bounding box center [492, 299] width 515 height 30
drag, startPoint x: 321, startPoint y: 292, endPoint x: 299, endPoint y: 292, distance: 21.5
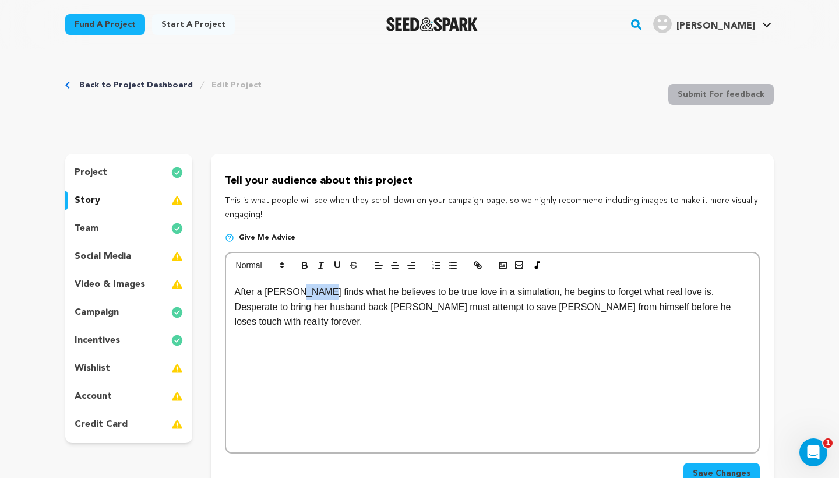
click at [299, 292] on p "After a [PERSON_NAME] finds what he believes to be true love in a simulation, h…" at bounding box center [492, 306] width 515 height 45
drag, startPoint x: 519, startPoint y: 291, endPoint x: 477, endPoint y: 290, distance: 41.9
click at [477, 290] on p "After a [PERSON_NAME] finds what he believes to be true love in a simulation, h…" at bounding box center [492, 306] width 515 height 45
click at [322, 320] on p "After a [PERSON_NAME] finds what he believes to be true love in an AI named [PE…" at bounding box center [492, 306] width 515 height 45
click at [262, 291] on p "After a [PERSON_NAME] finds what he believes to be true love in an AI named [PE…" at bounding box center [492, 306] width 515 height 45
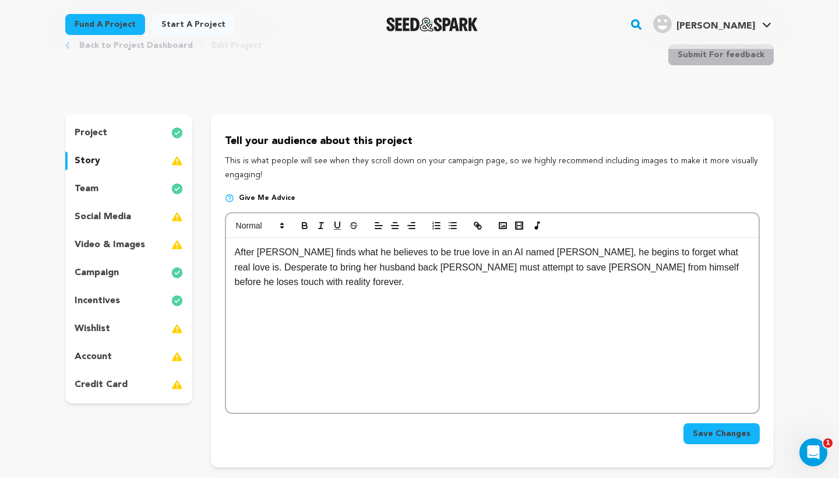
scroll to position [40, 0]
click at [313, 250] on p "After [PERSON_NAME] finds what he believes to be true love in an AI named [PERS…" at bounding box center [492, 266] width 515 height 45
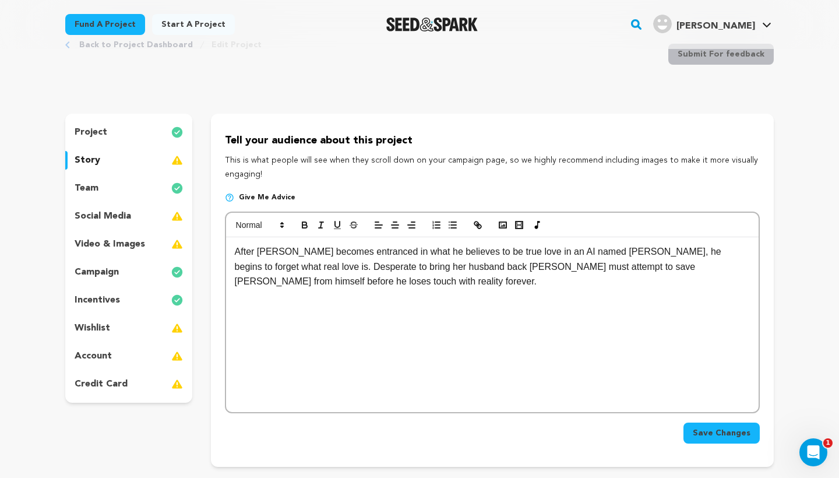
click at [331, 277] on p "After [PERSON_NAME] becomes entranced in what he believes to be true love in an…" at bounding box center [492, 266] width 515 height 45
drag, startPoint x: 458, startPoint y: 253, endPoint x: 424, endPoint y: 253, distance: 34.4
click at [425, 253] on p "After [PERSON_NAME] becomes entranced in what he believes to be true love in an…" at bounding box center [492, 266] width 515 height 45
click at [422, 251] on p "After [PERSON_NAME] becomes entranced in what he believes to be true love in an…" at bounding box center [492, 266] width 515 height 45
drag, startPoint x: 511, startPoint y: 251, endPoint x: 466, endPoint y: 251, distance: 44.8
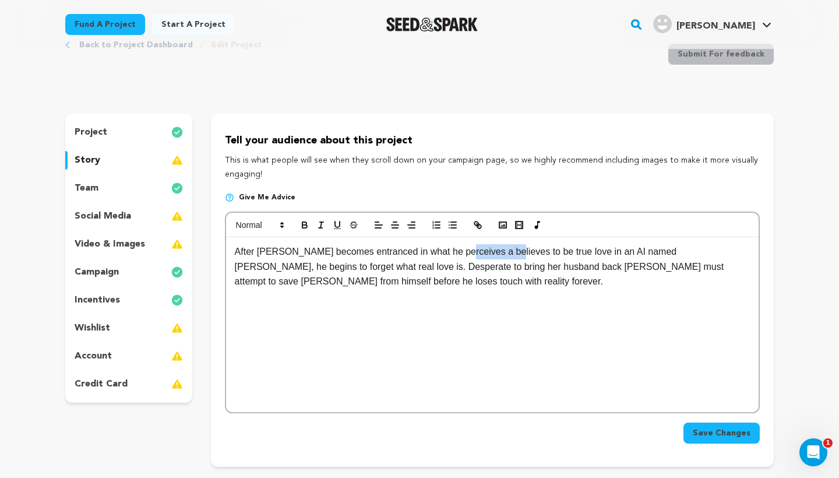
click at [466, 251] on p "After [PERSON_NAME] becomes entranced in what he perceives a believes to be tru…" at bounding box center [492, 266] width 515 height 45
drag, startPoint x: 528, startPoint y: 251, endPoint x: 491, endPoint y: 252, distance: 36.7
click at [491, 252] on p "After [PERSON_NAME] becomes entranced in what he perceives to be true love in a…" at bounding box center [492, 266] width 515 height 45
click at [399, 274] on p "After [PERSON_NAME] becomes entranced in what he perceives to be understanding …" at bounding box center [492, 266] width 515 height 45
drag, startPoint x: 553, startPoint y: 250, endPoint x: 487, endPoint y: 250, distance: 65.8
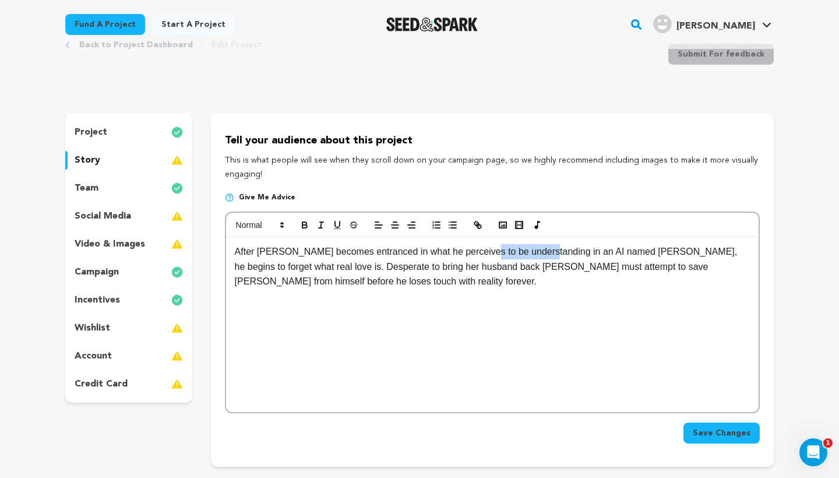
click at [487, 250] on p "After [PERSON_NAME] becomes entranced in what he perceives to be understanding …" at bounding box center [492, 266] width 515 height 45
click at [327, 282] on p "After [PERSON_NAME] becomes entranced in what he perceives to be true love in a…" at bounding box center [492, 266] width 515 height 45
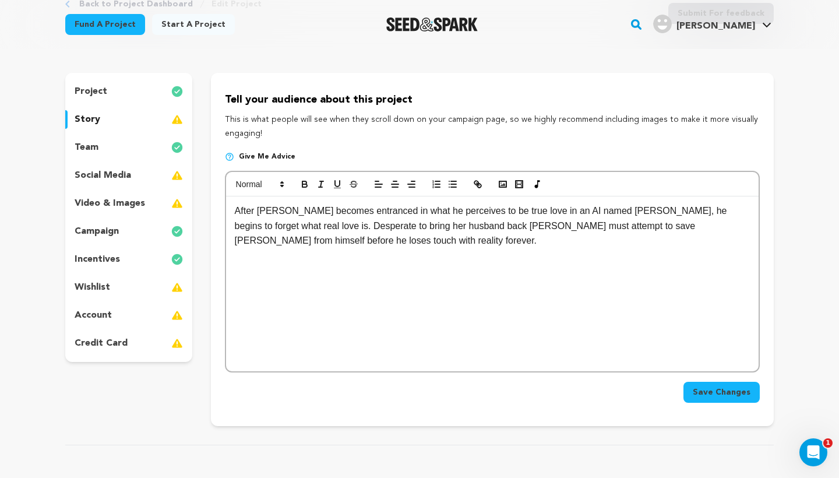
scroll to position [85, 0]
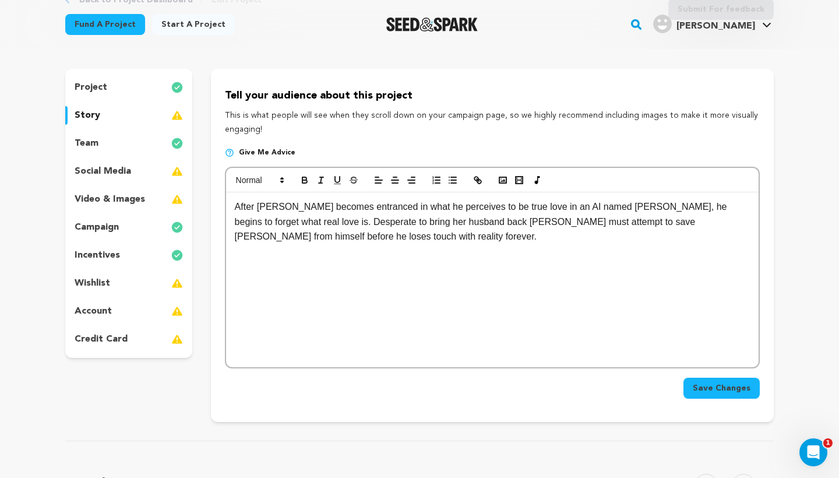
click at [708, 384] on span "Save Changes" at bounding box center [721, 388] width 58 height 12
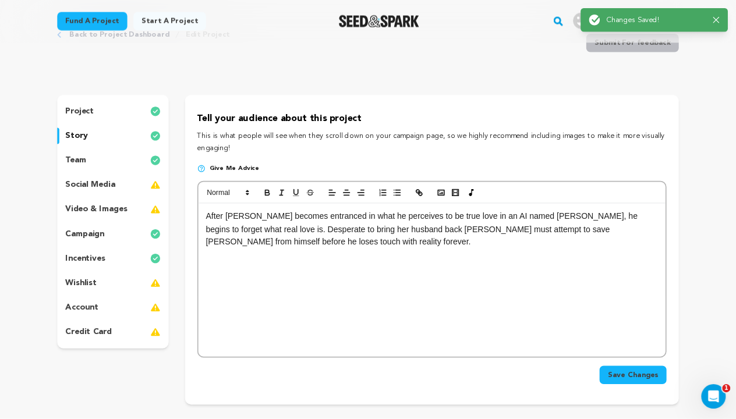
scroll to position [64, 0]
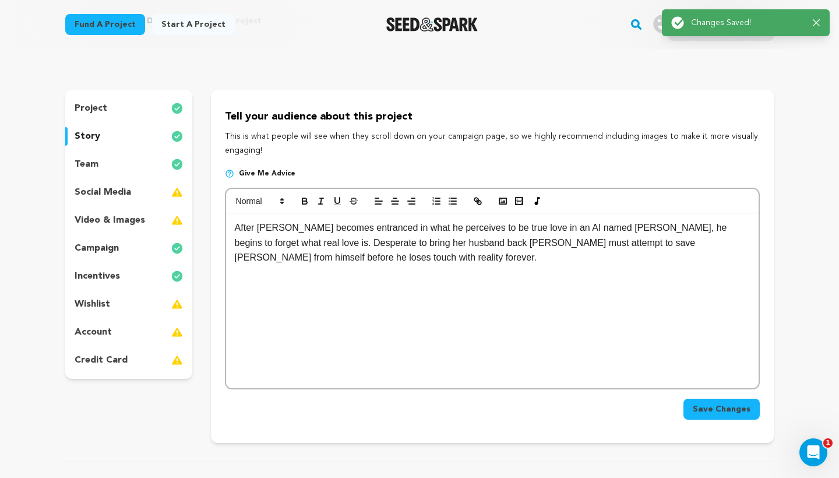
click at [147, 195] on div "social media" at bounding box center [128, 192] width 127 height 19
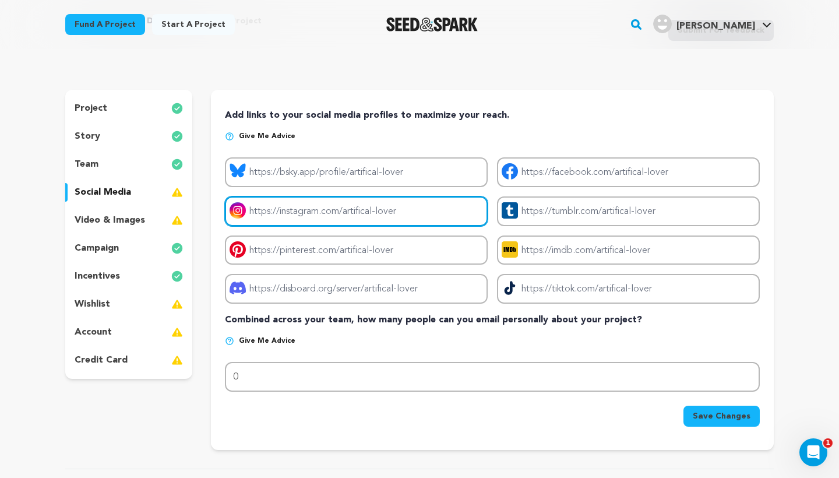
click at [306, 216] on input "Project instagram link" at bounding box center [356, 211] width 263 height 30
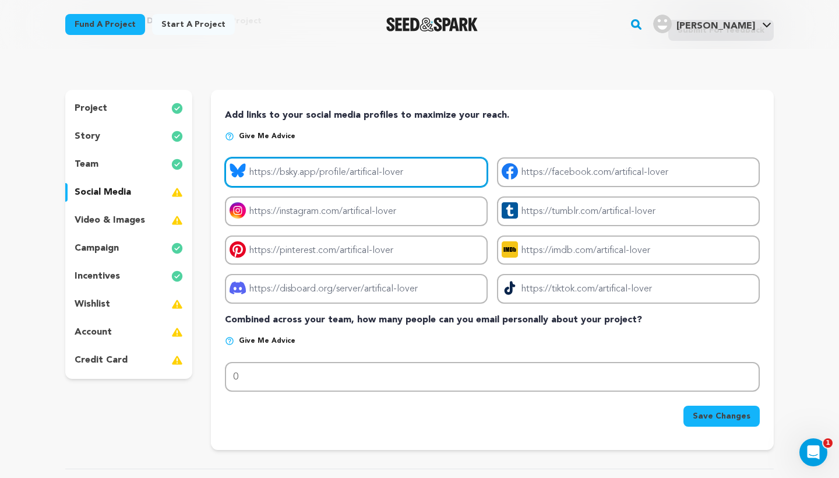
click at [318, 161] on input "Project bluesky link" at bounding box center [356, 172] width 263 height 30
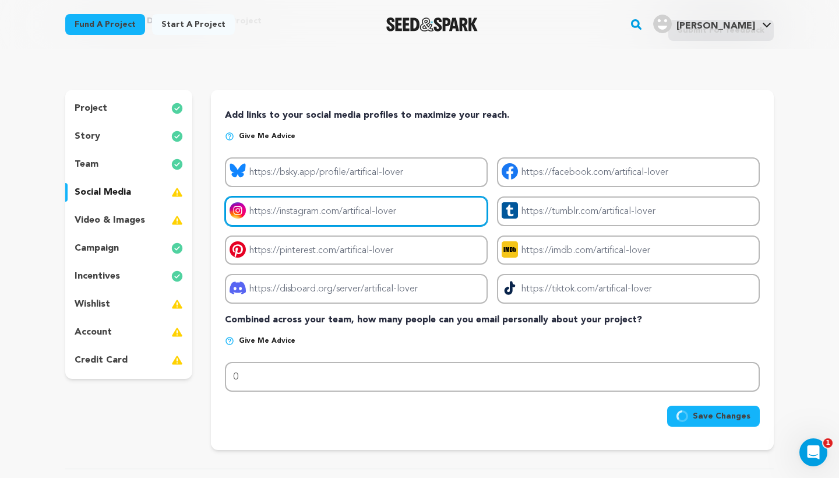
click at [316, 216] on input "Project instagram link" at bounding box center [356, 211] width 263 height 30
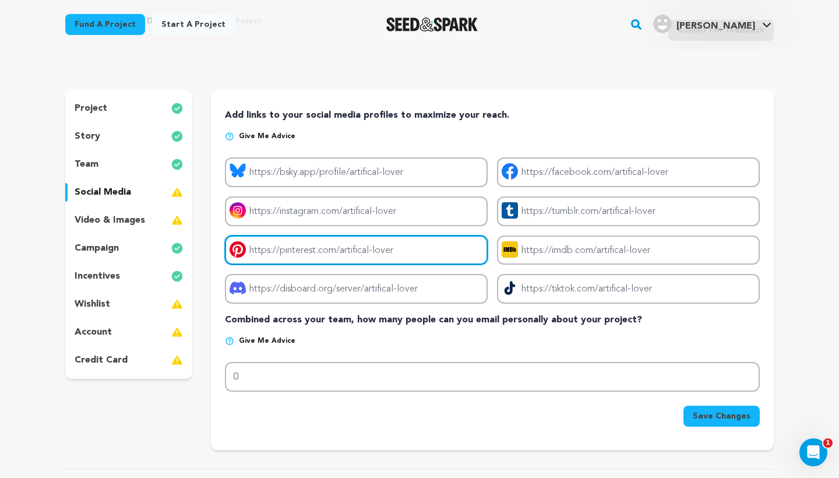
click at [318, 250] on input "Project pinterest link" at bounding box center [356, 250] width 263 height 30
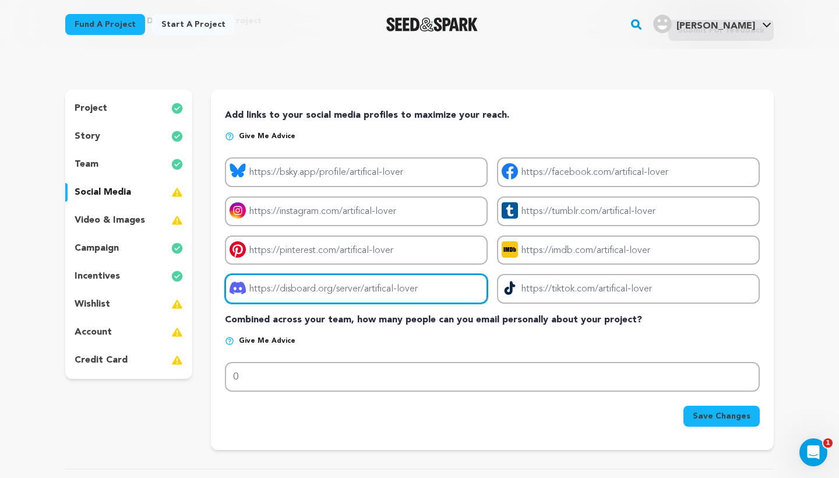
click at [321, 285] on input "Project discord link" at bounding box center [356, 289] width 263 height 30
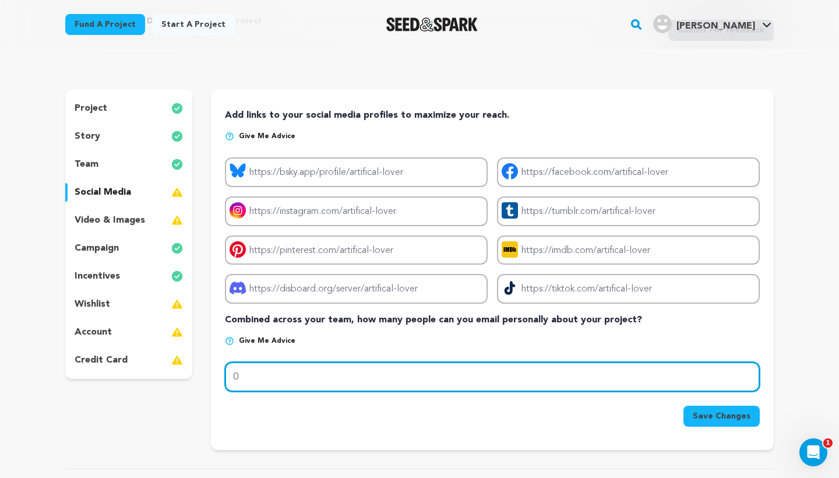
click at [303, 369] on input "0" at bounding box center [492, 377] width 535 height 30
click at [292, 366] on input "# of email addresses..." at bounding box center [492, 377] width 535 height 30
type input "0"
click at [292, 366] on input "0" at bounding box center [492, 377] width 535 height 30
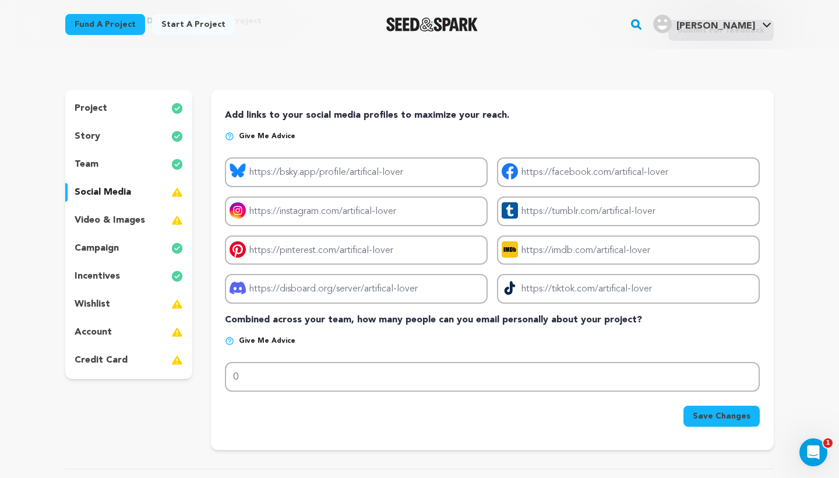
click at [142, 221] on p "video & images" at bounding box center [110, 220] width 70 height 14
